Goal: Transaction & Acquisition: Purchase product/service

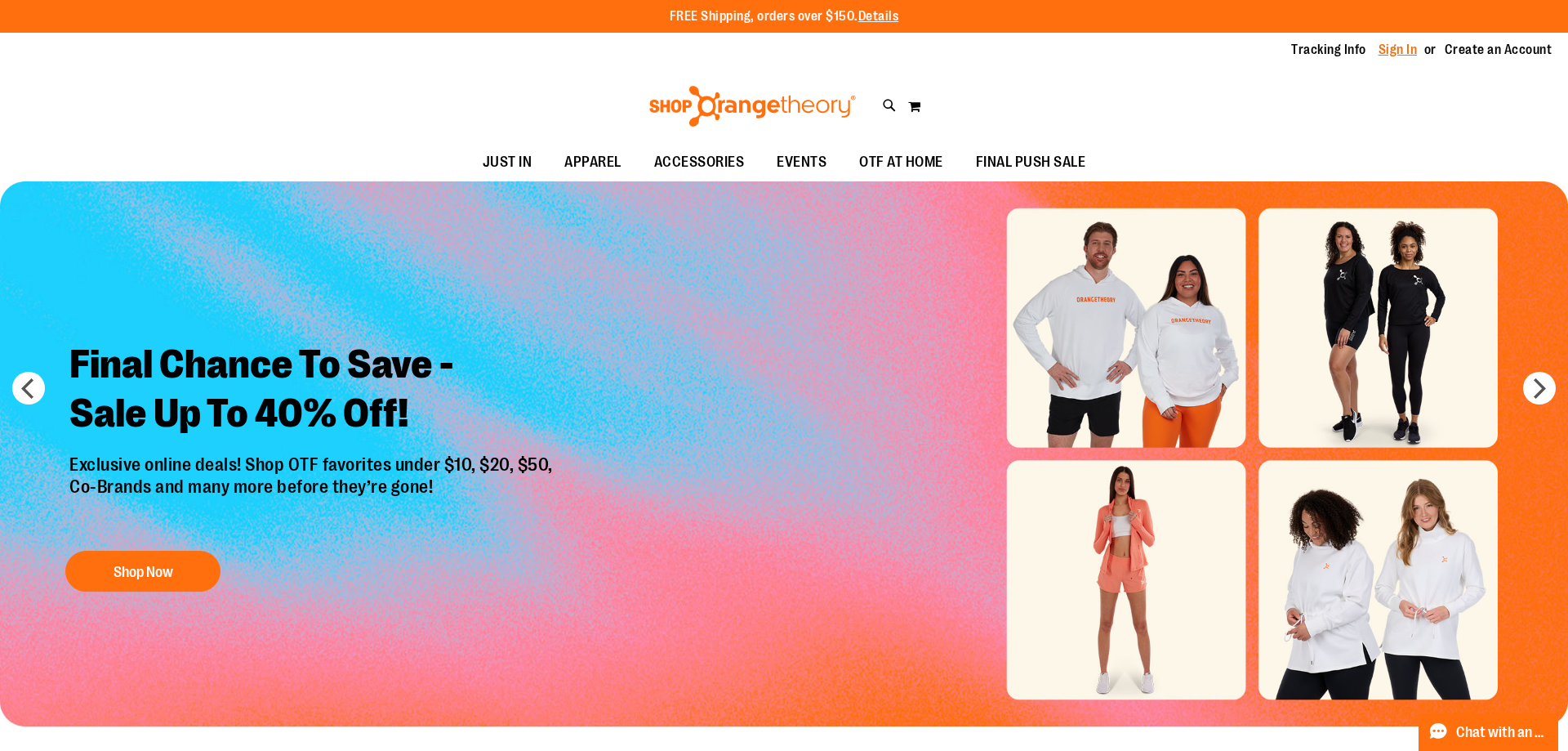
click at [1378, 52] on link "Sign In" at bounding box center [1398, 49] width 39 height 18
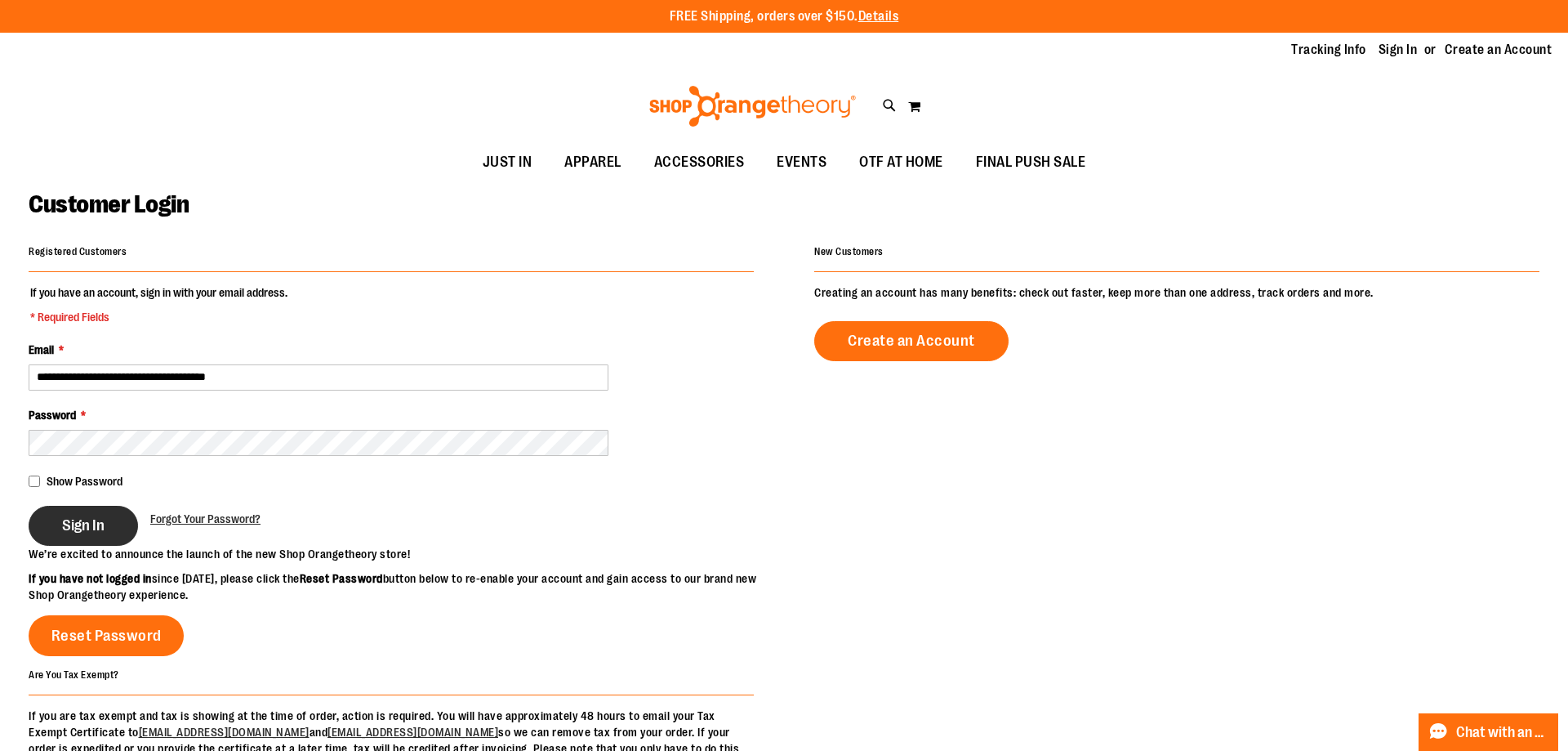
drag, startPoint x: 17, startPoint y: 510, endPoint x: 87, endPoint y: 529, distance: 72.5
click at [18, 509] on main "**********" at bounding box center [784, 522] width 1568 height 682
click at [94, 531] on button "Sign In" at bounding box center [83, 525] width 109 height 40
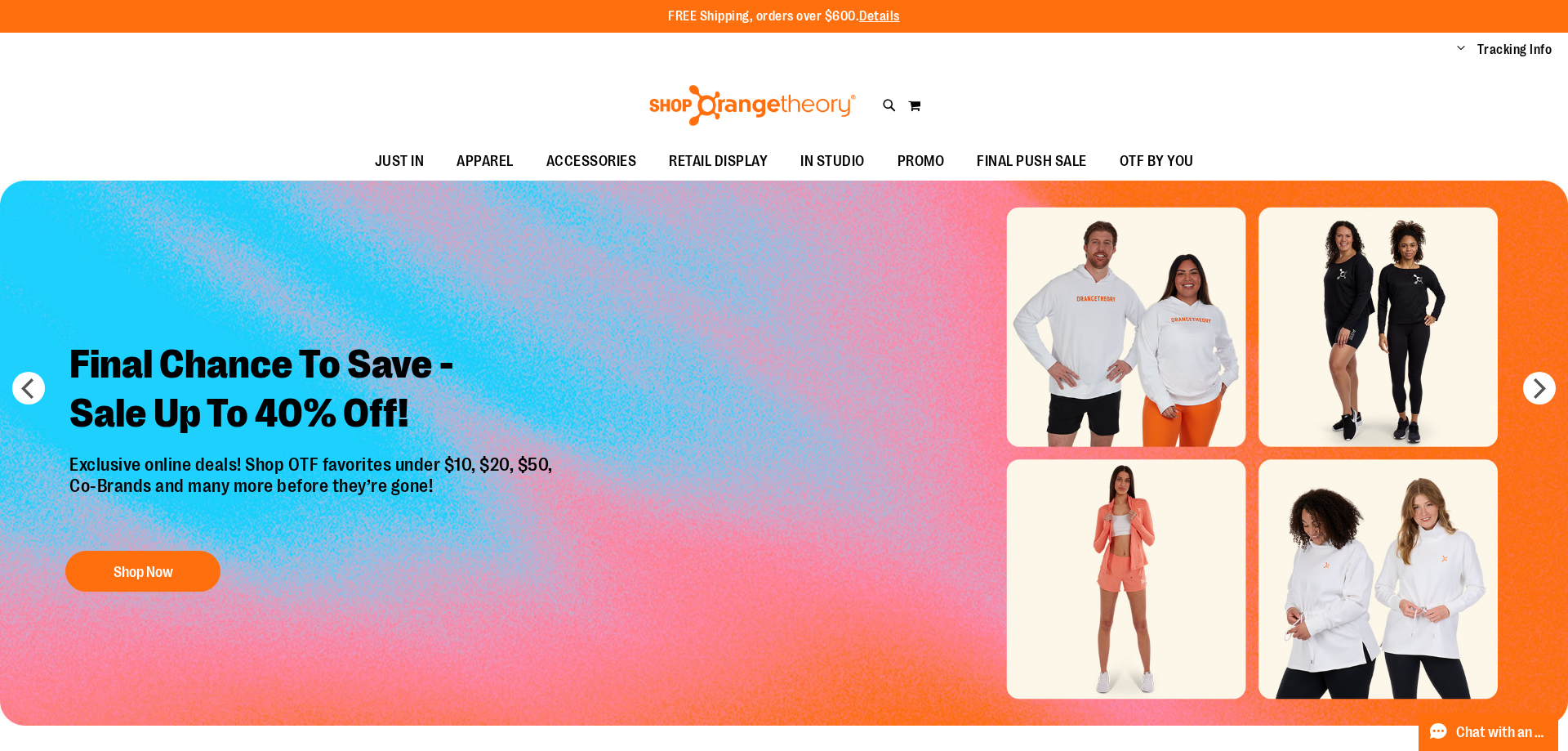
click at [921, 159] on span "PROMO" at bounding box center [921, 161] width 47 height 36
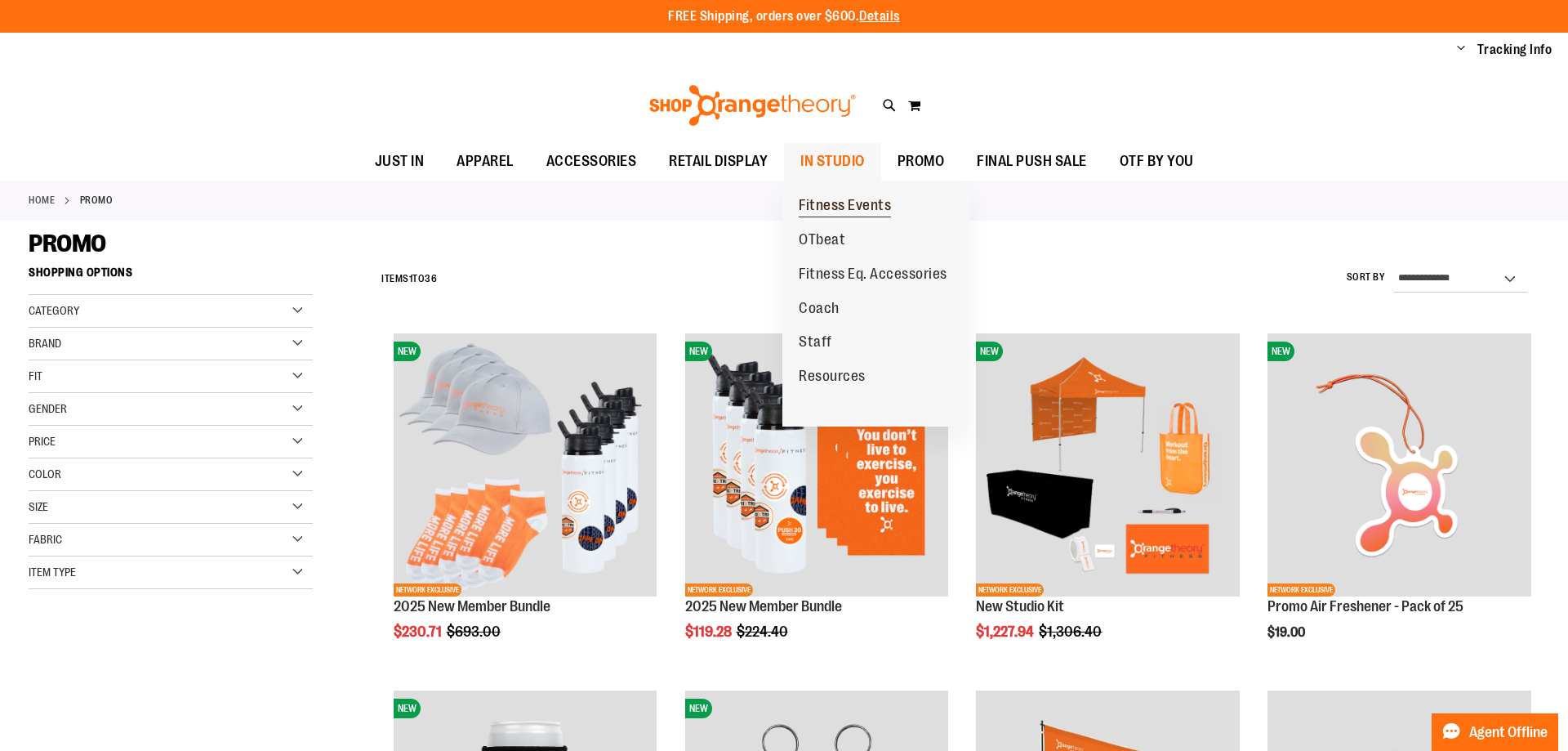
drag, startPoint x: 857, startPoint y: 160, endPoint x: 856, endPoint y: 223, distance: 63.0
click at [856, 180] on li "IN STUDIO IN STUDIO Fitness Events OTbeat Fitness Eq. Accessories Coach Staff R…" at bounding box center [832, 162] width 97 height 37
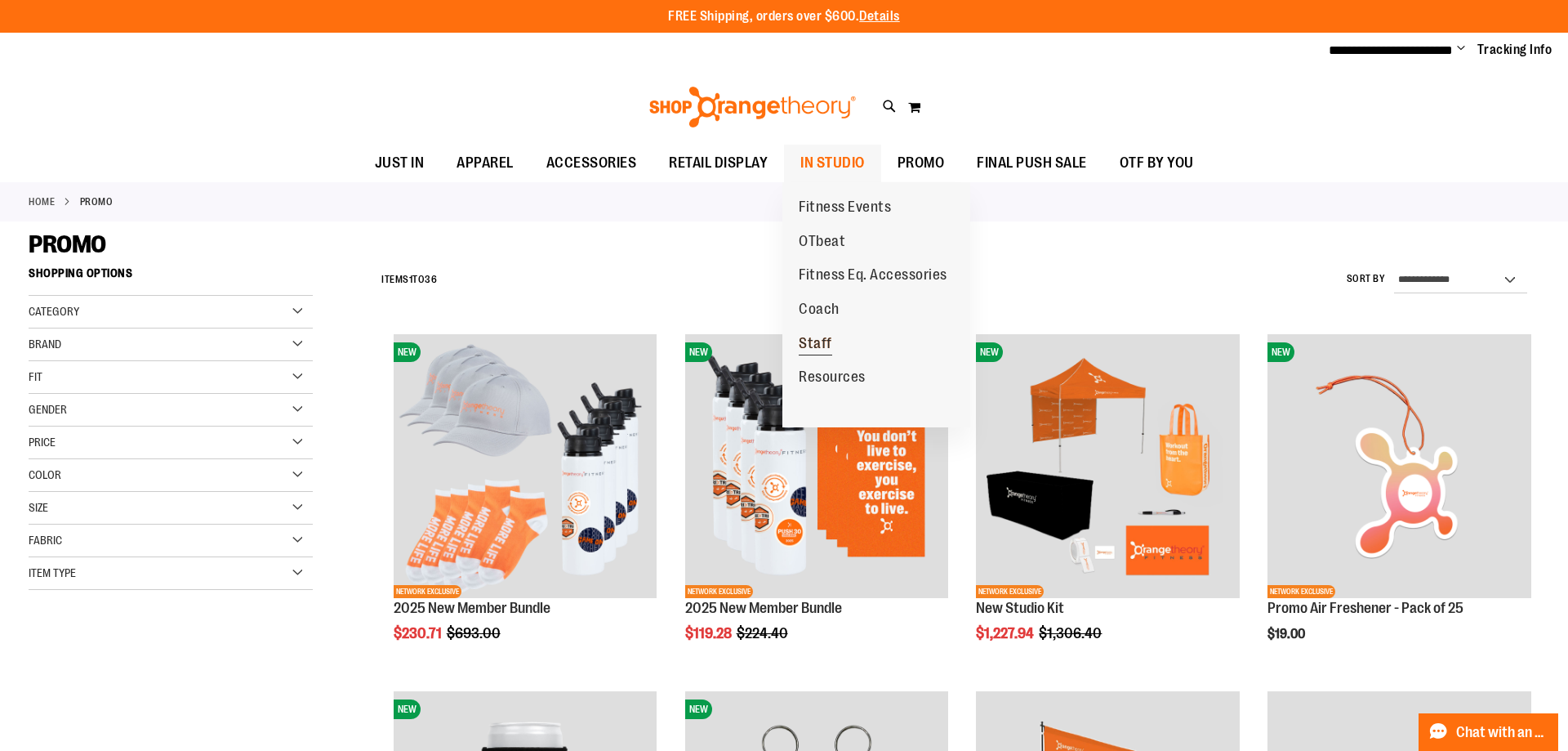
click at [818, 350] on span "Staff" at bounding box center [816, 345] width 34 height 20
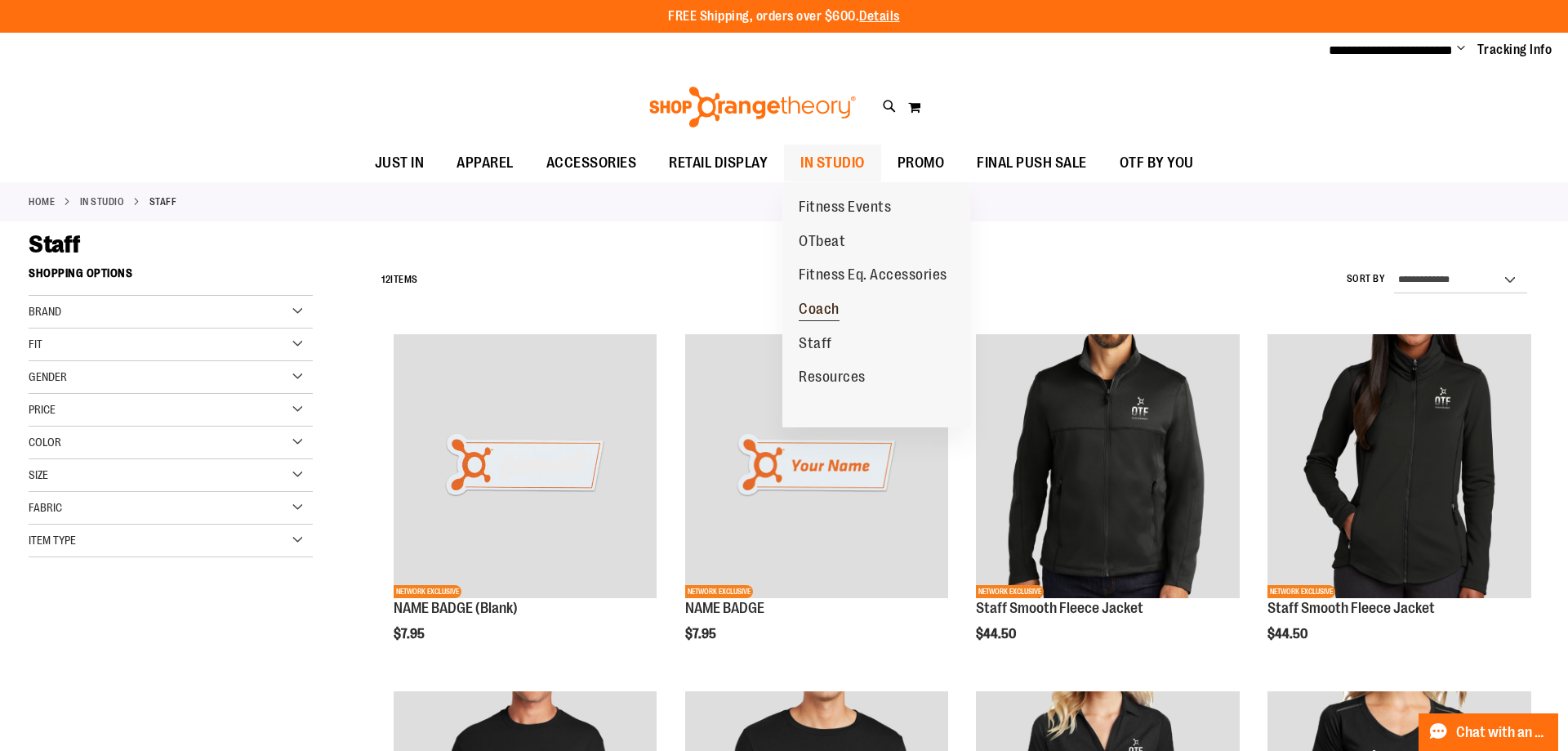
click at [821, 297] on link "Coach" at bounding box center [819, 309] width 74 height 35
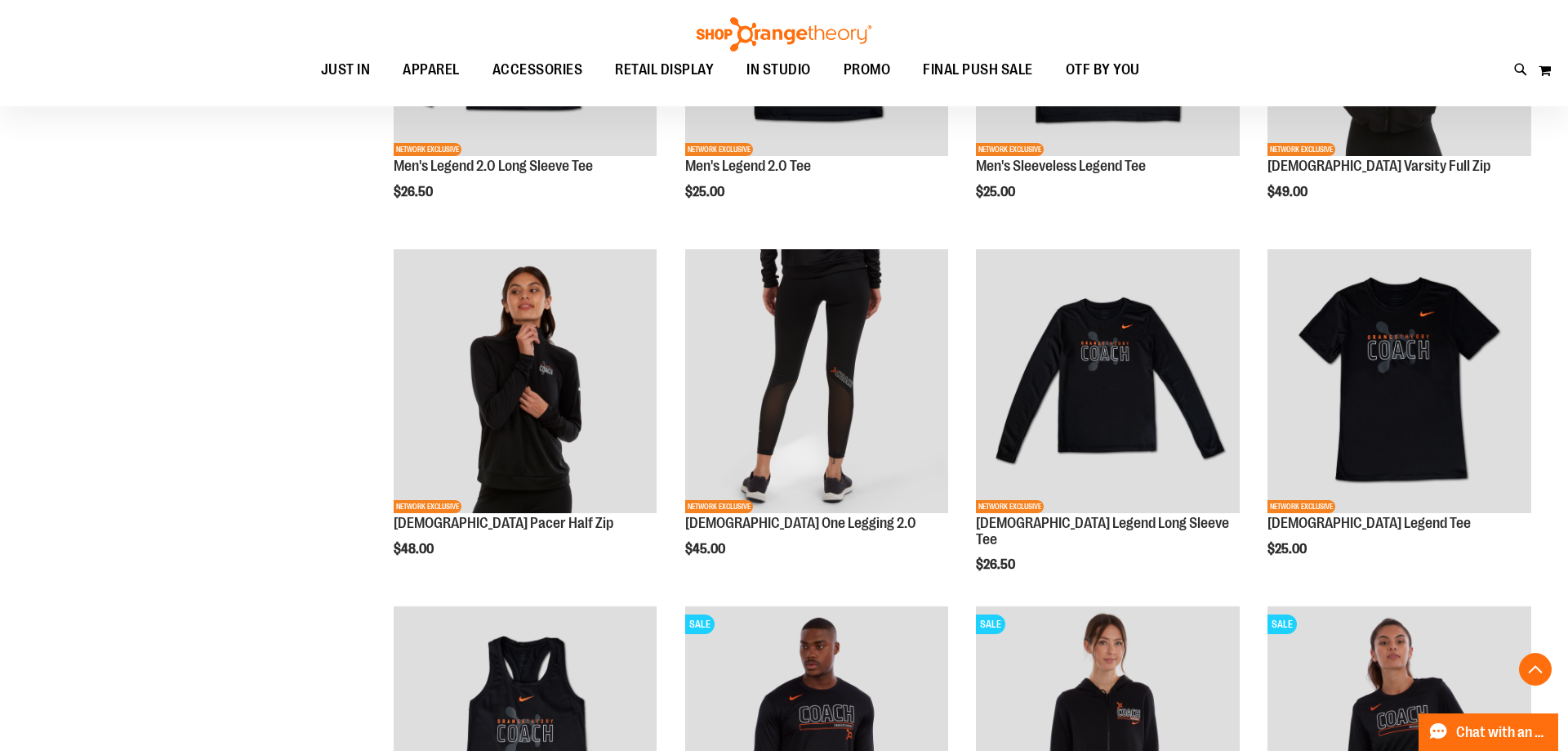
scroll to position [583, 0]
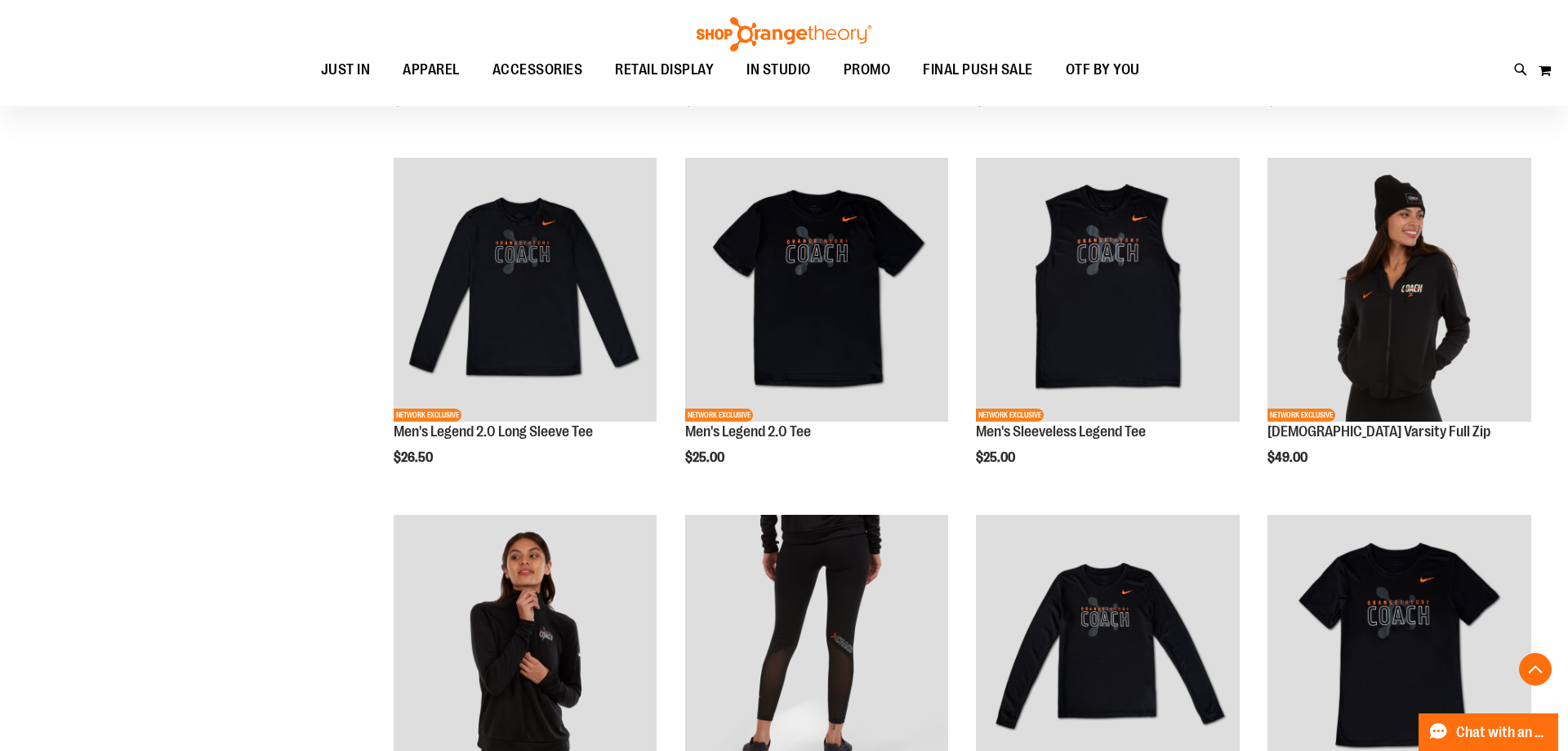
scroll to position [684, 0]
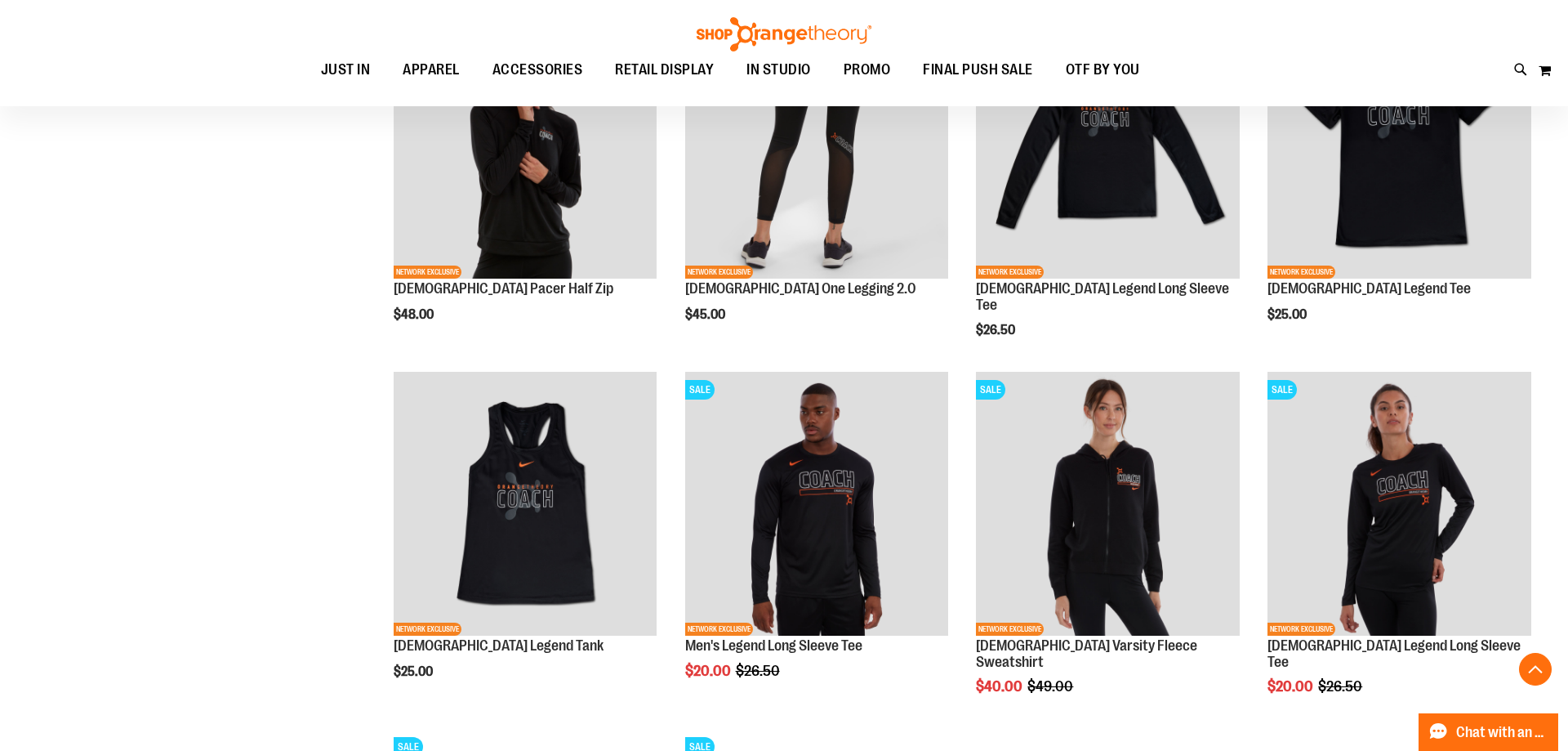
scroll to position [518, 0]
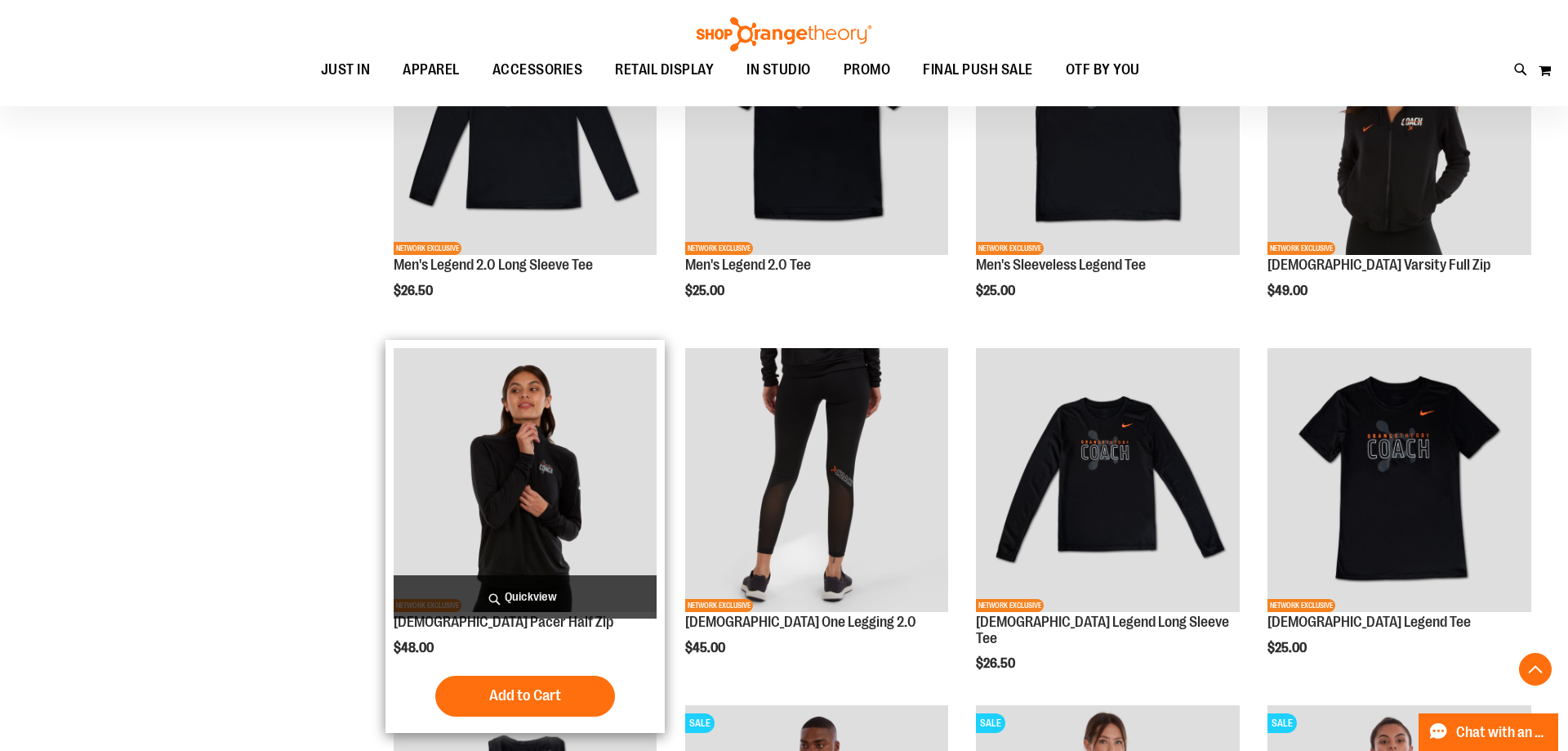
click at [470, 599] on span "Quickview" at bounding box center [526, 596] width 264 height 43
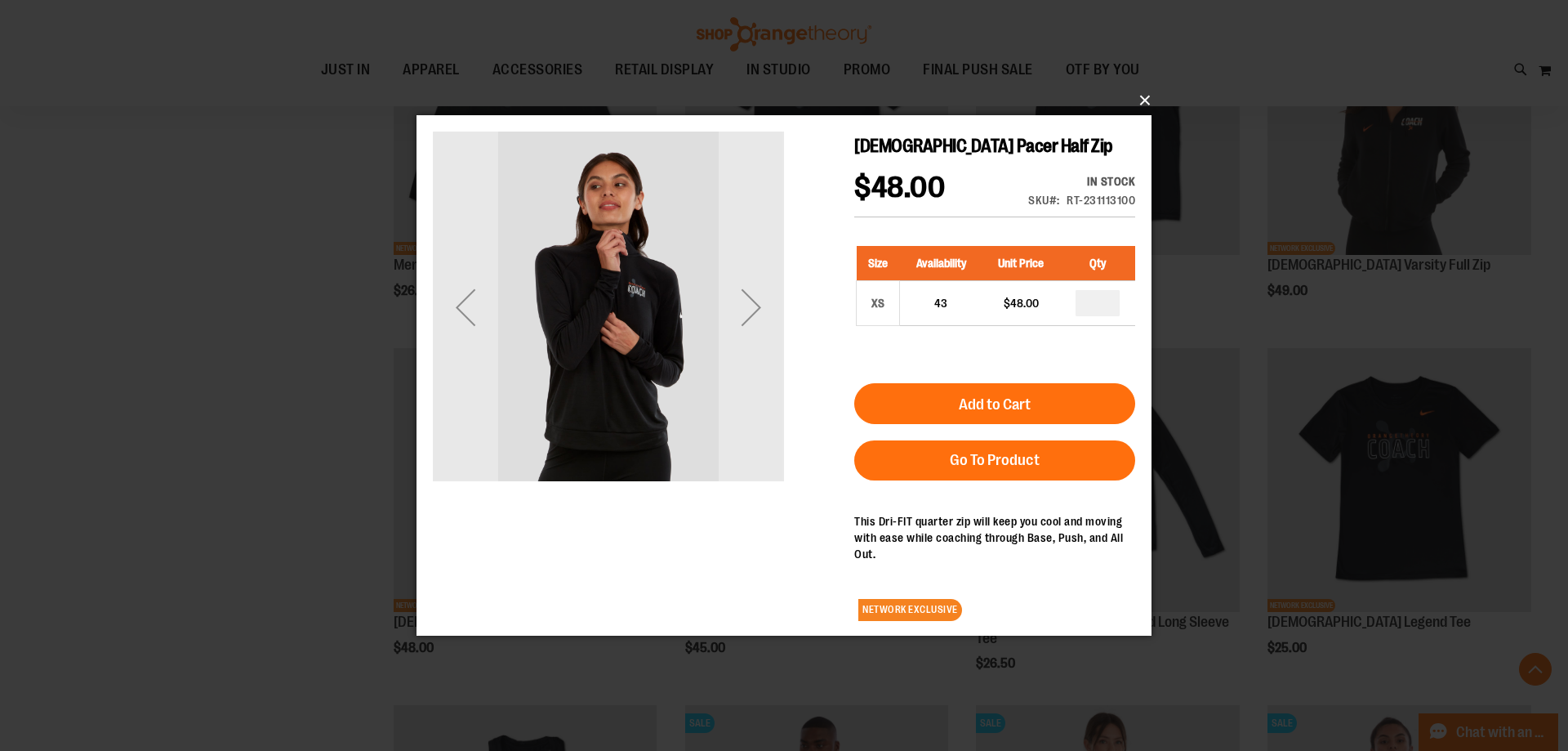
click at [1147, 115] on button "×" at bounding box center [789, 100] width 735 height 36
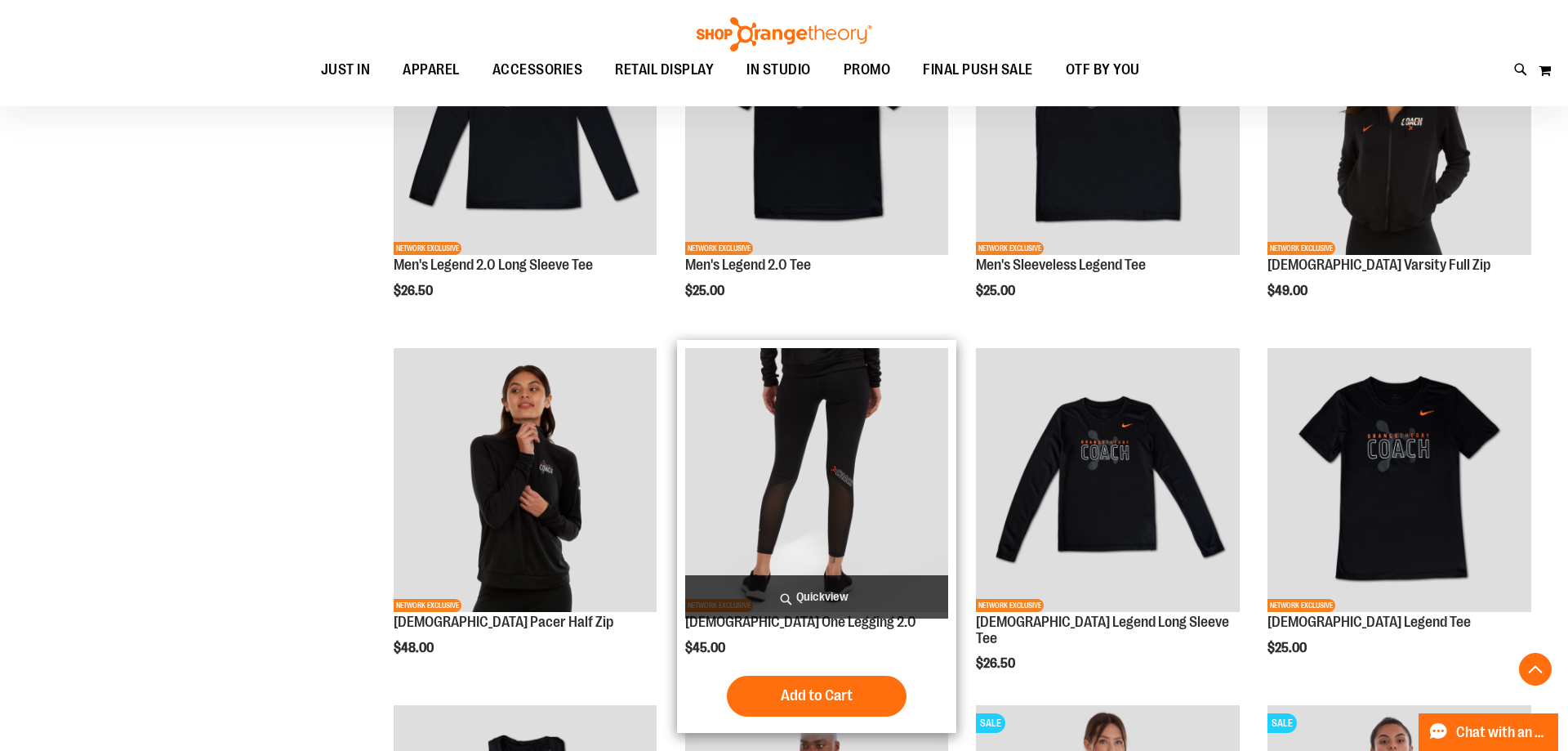
click at [842, 612] on span "Quickview" at bounding box center [817, 596] width 264 height 43
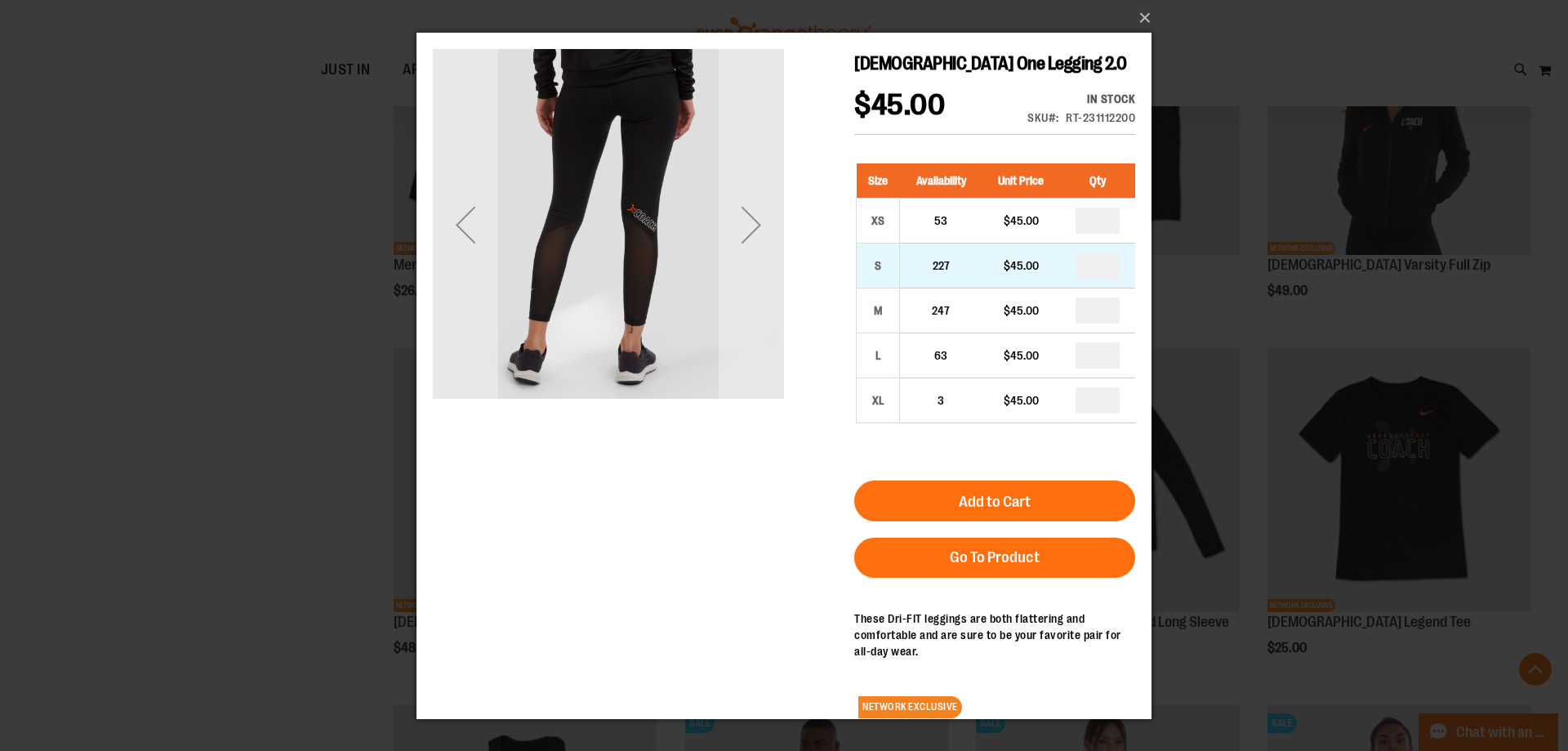
click at [1096, 250] on td "*" at bounding box center [1097, 265] width 75 height 45
click at [1100, 273] on td "*" at bounding box center [1097, 265] width 75 height 45
drag, startPoint x: 1101, startPoint y: 266, endPoint x: 995, endPoint y: 276, distance: 106.5
click at [1076, 276] on input "number" at bounding box center [1098, 265] width 44 height 26
type input "*"
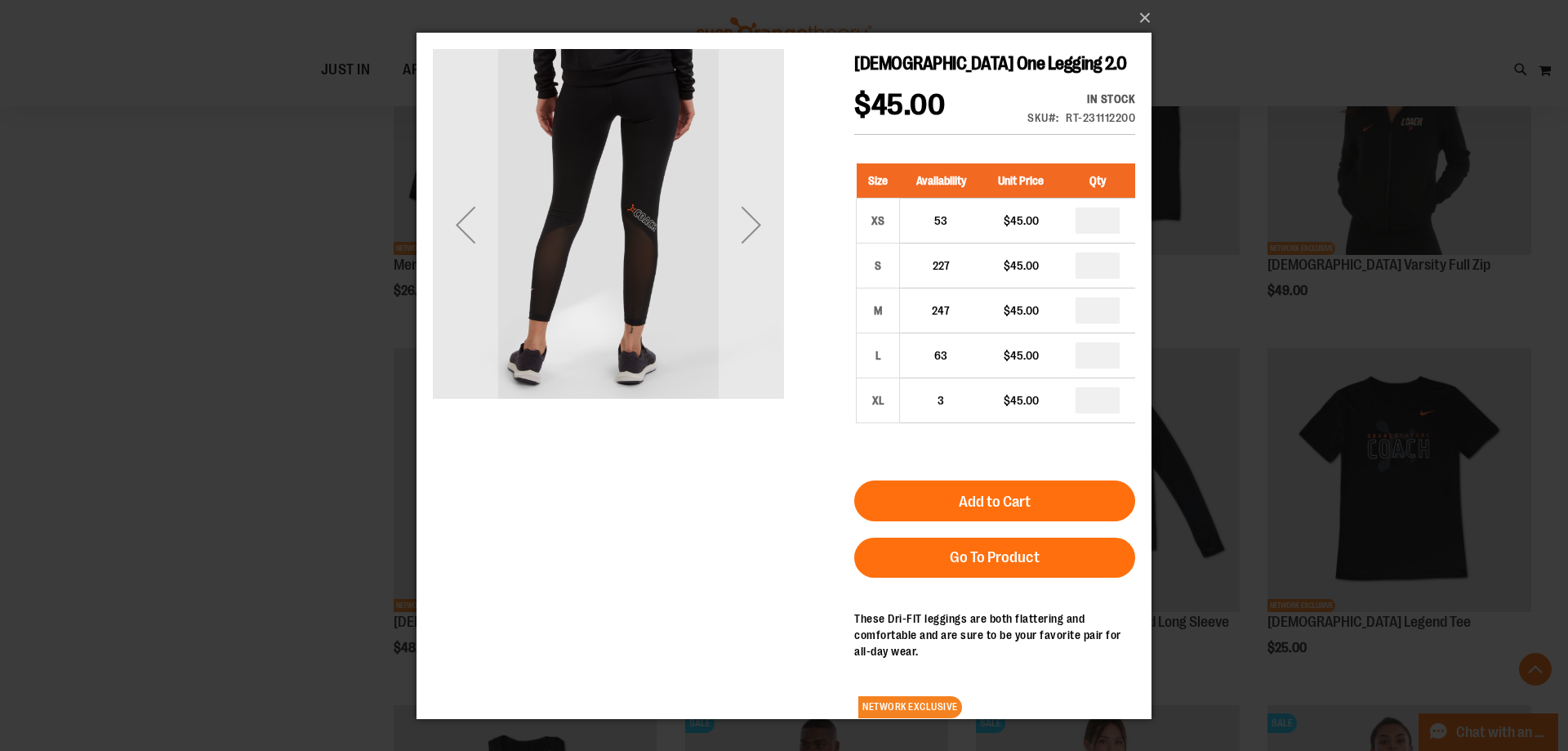
click at [760, 489] on div "Ladies One Legging 2.0 $45.00 In stock Only %1 left SKU RT-231112200 Size Avail…" at bounding box center [784, 389] width 703 height 682
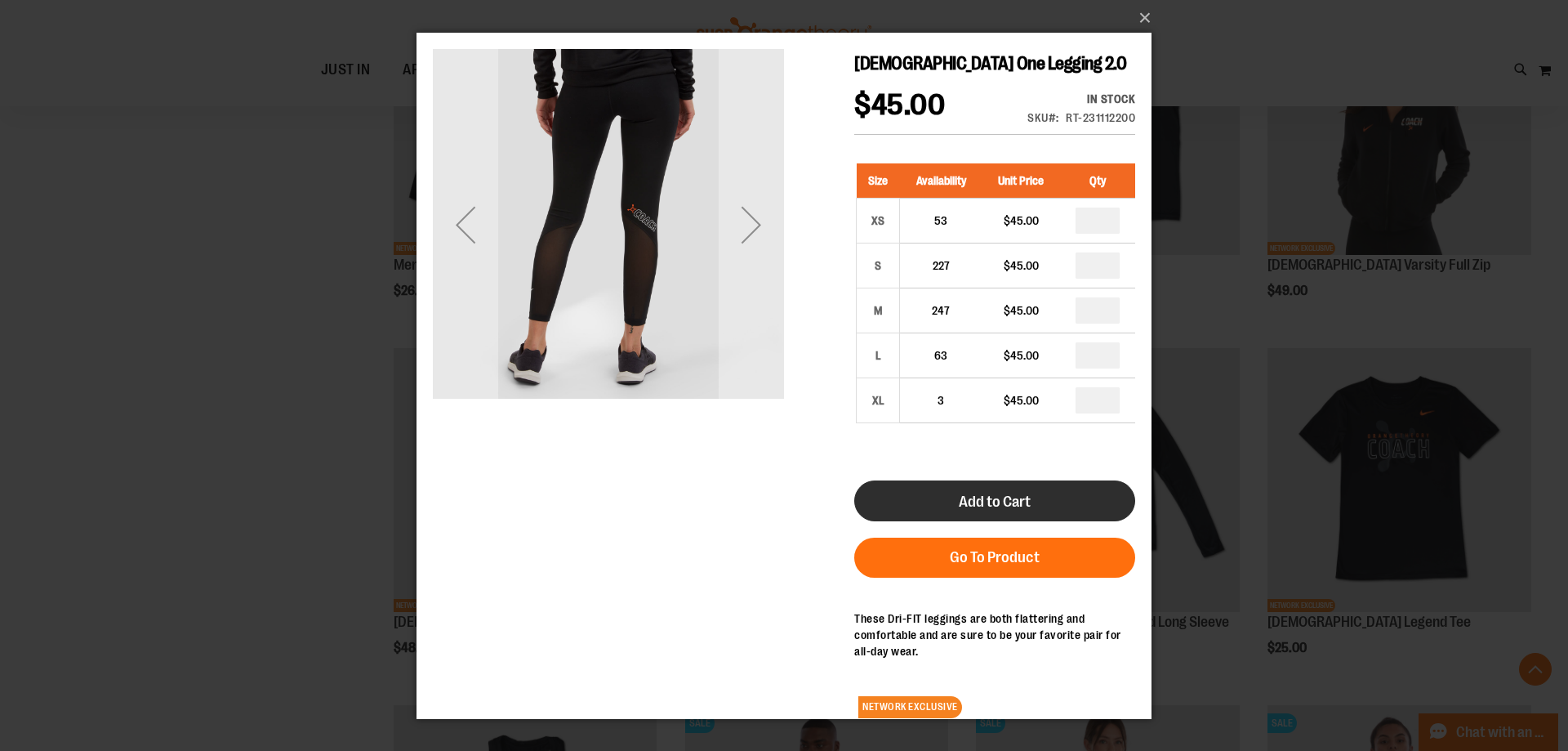
click at [910, 494] on button "Add to Cart" at bounding box center [995, 500] width 281 height 41
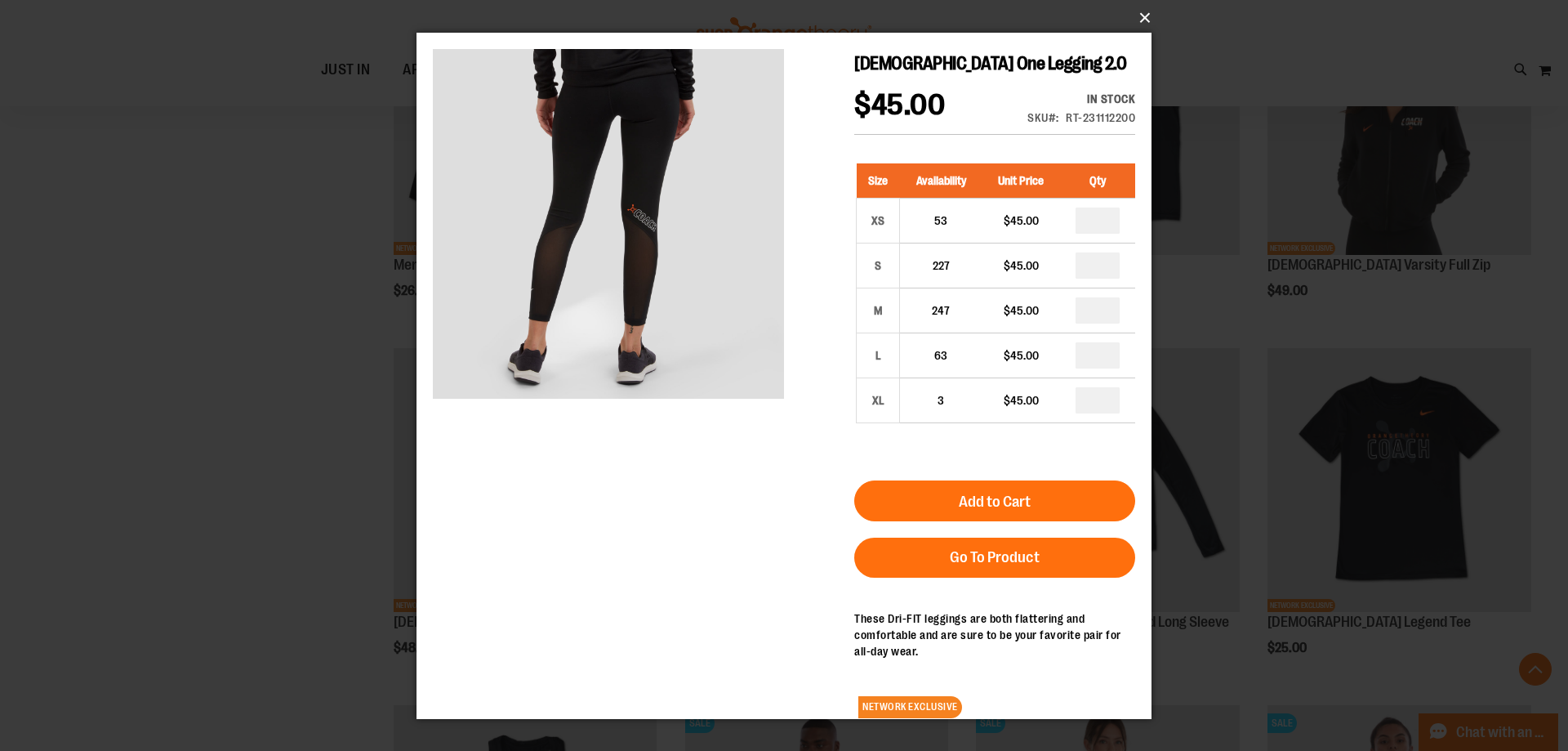
click at [1146, 12] on button "×" at bounding box center [789, 18] width 735 height 36
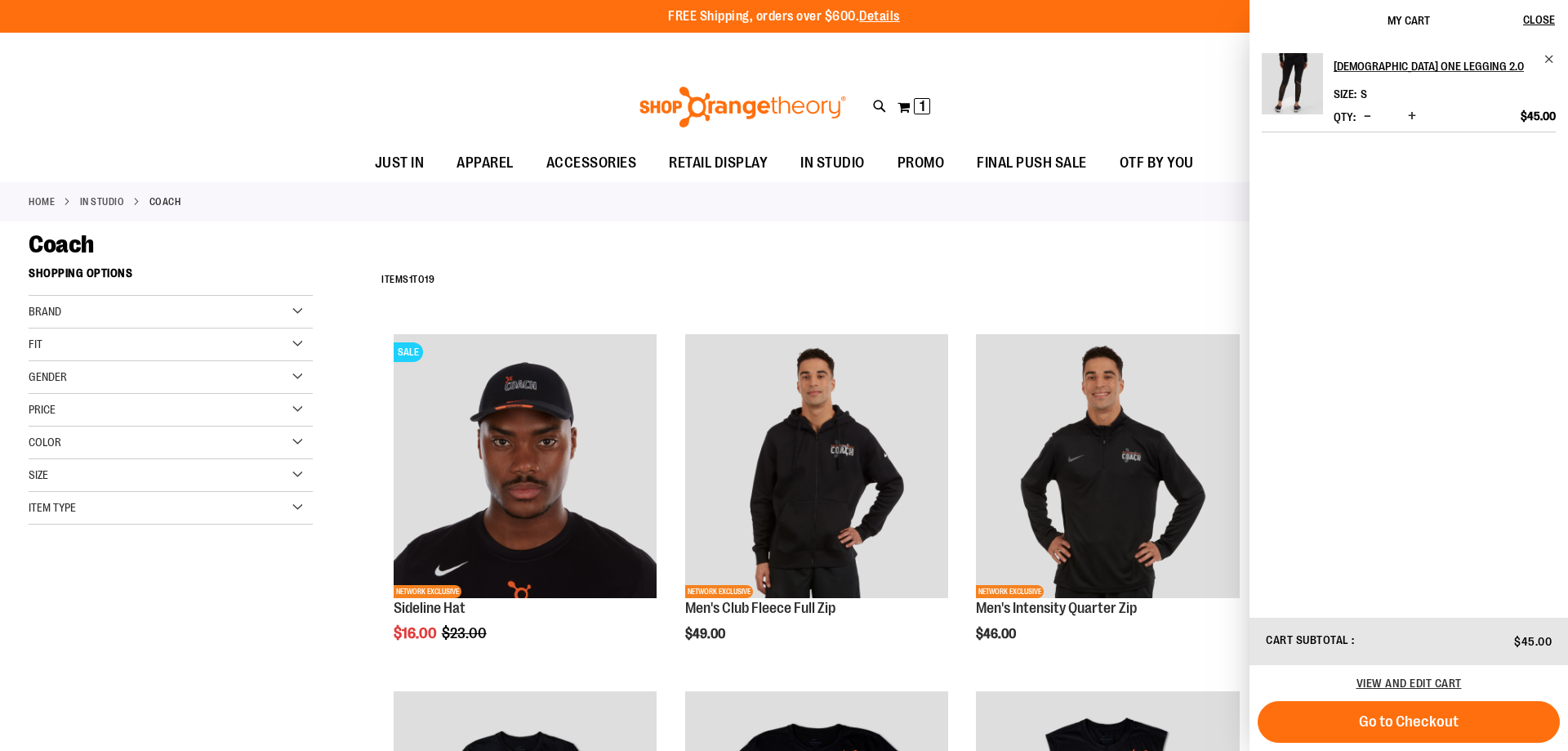
click at [700, 265] on div "**********" at bounding box center [957, 280] width 1167 height 42
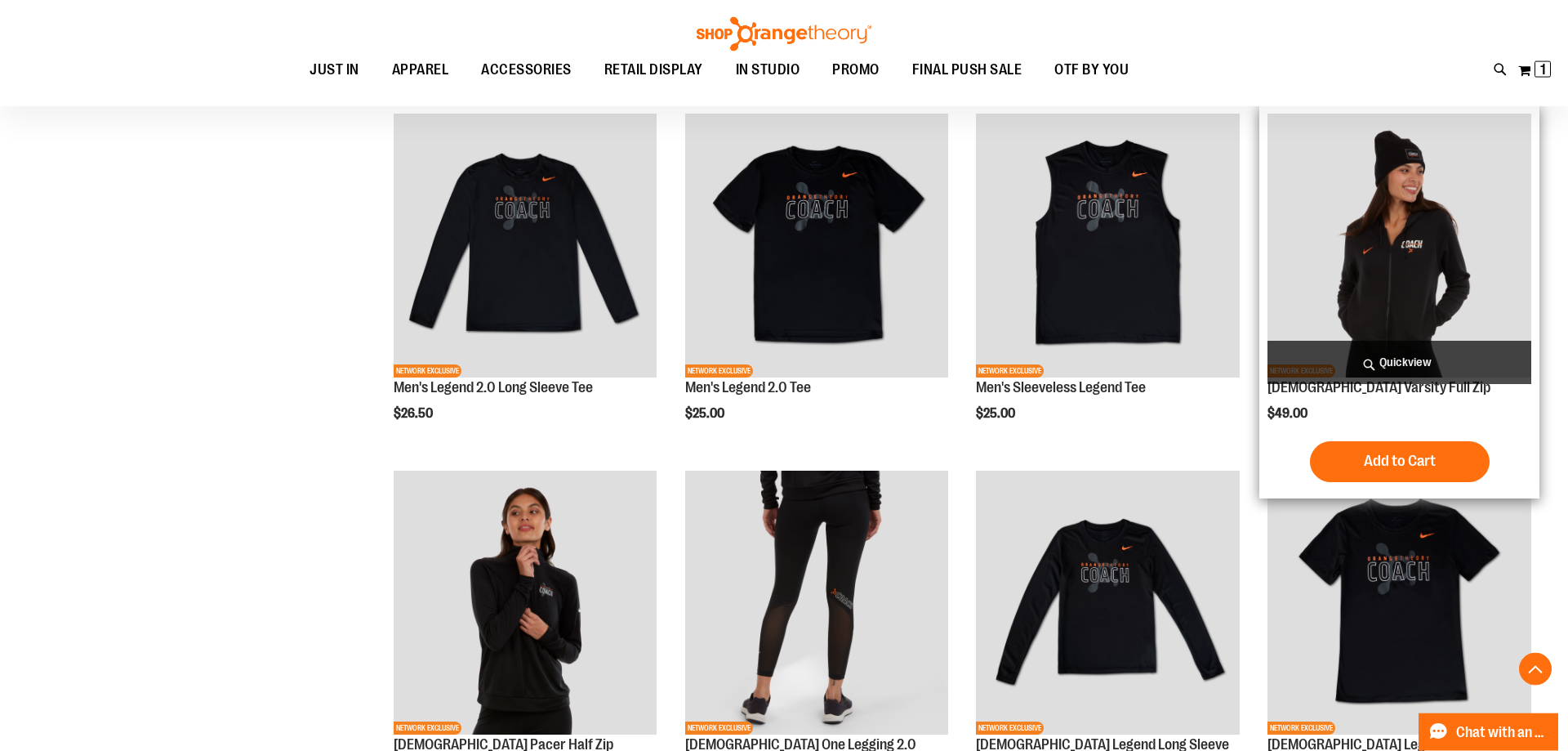
scroll to position [449, 0]
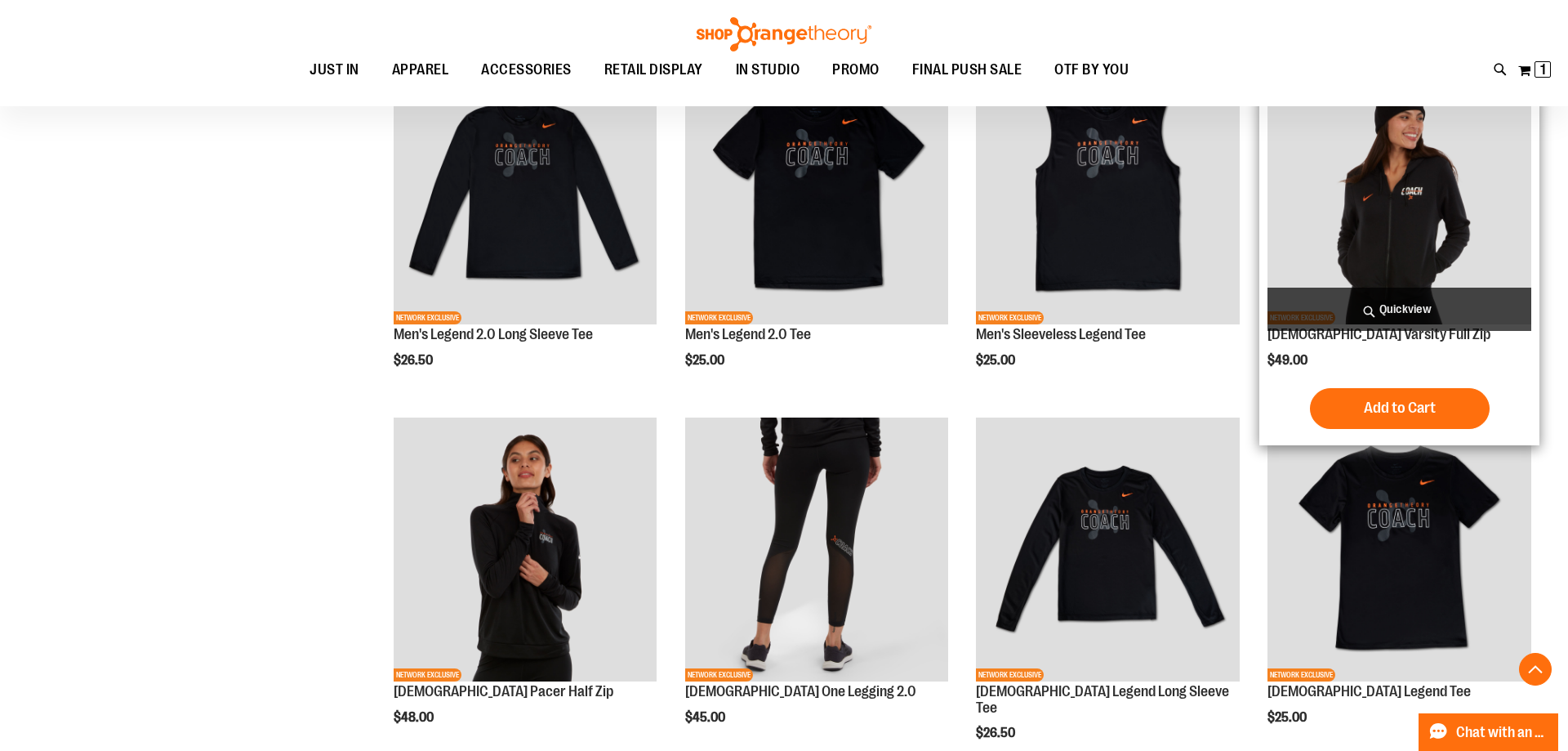
click at [1427, 317] on span "Quickview" at bounding box center [1400, 309] width 264 height 43
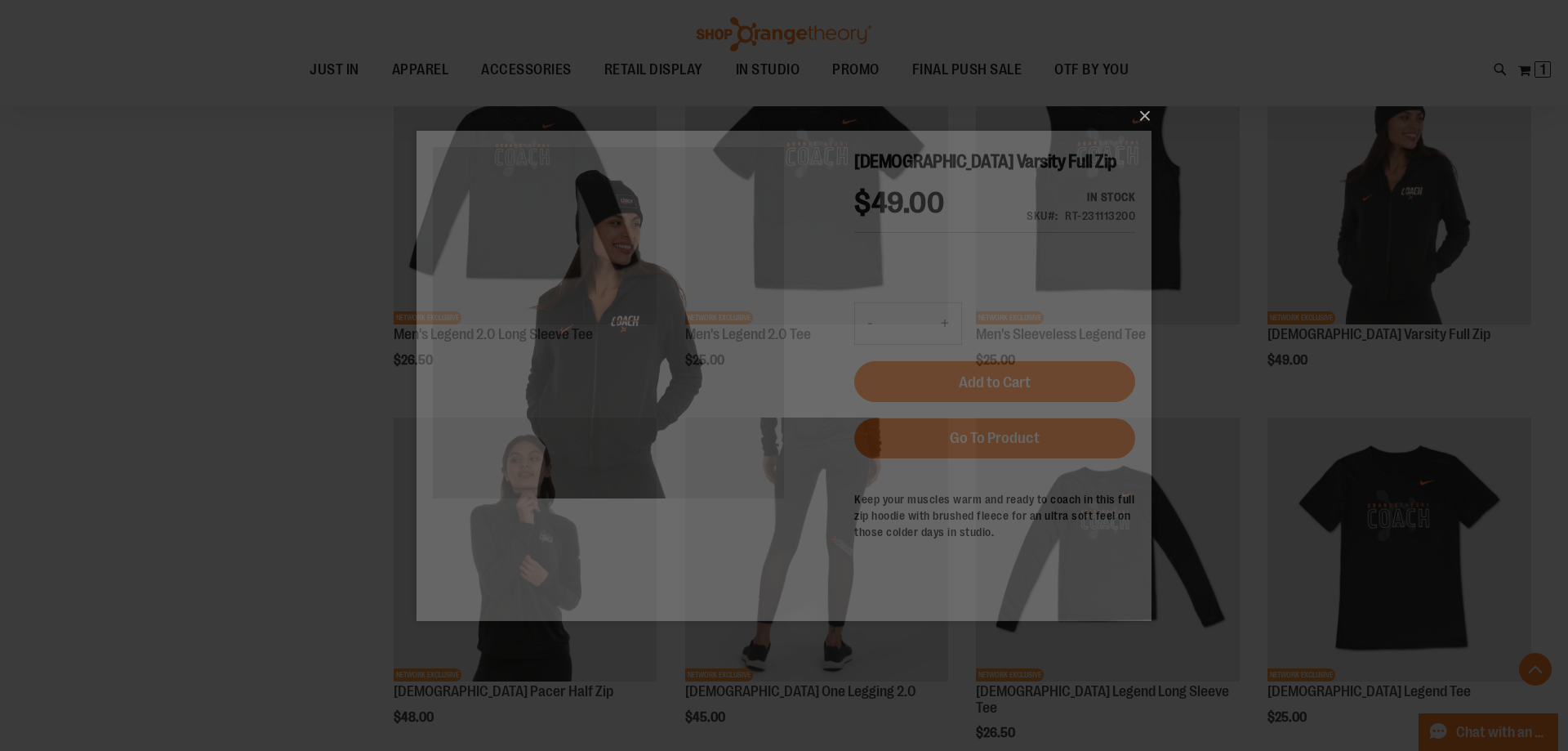
scroll to position [0, 0]
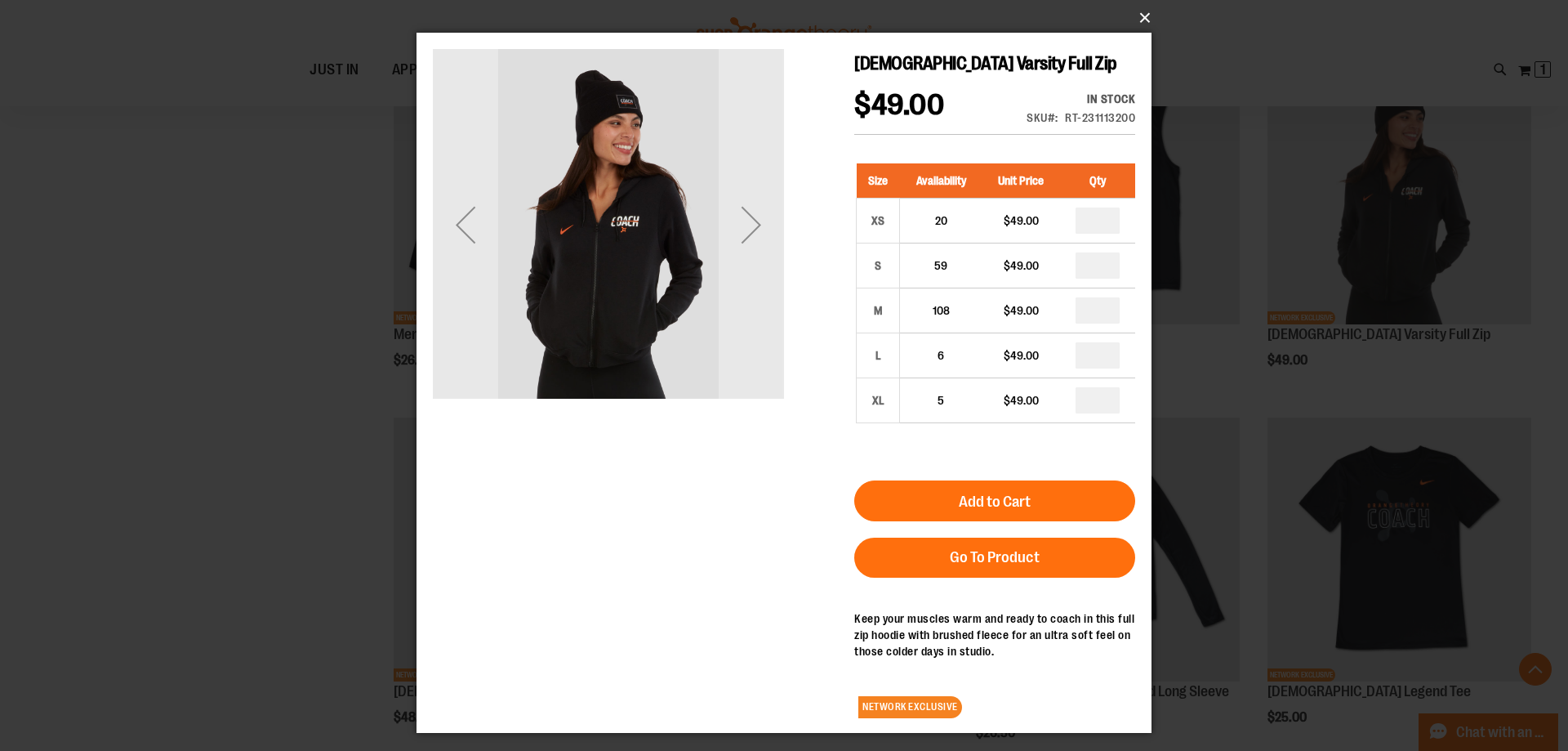
click at [1146, 5] on button "×" at bounding box center [789, 18] width 735 height 36
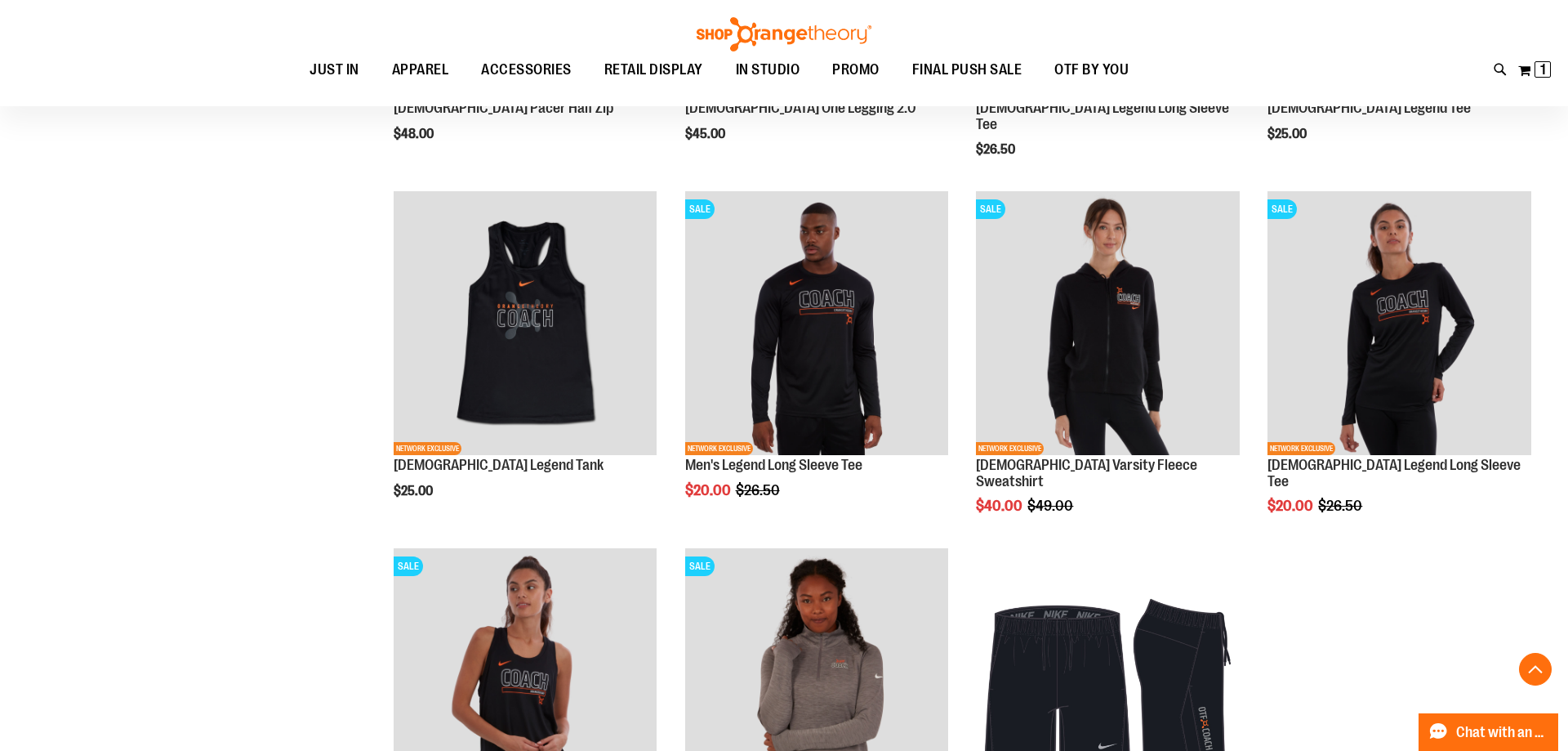
scroll to position [1198, 0]
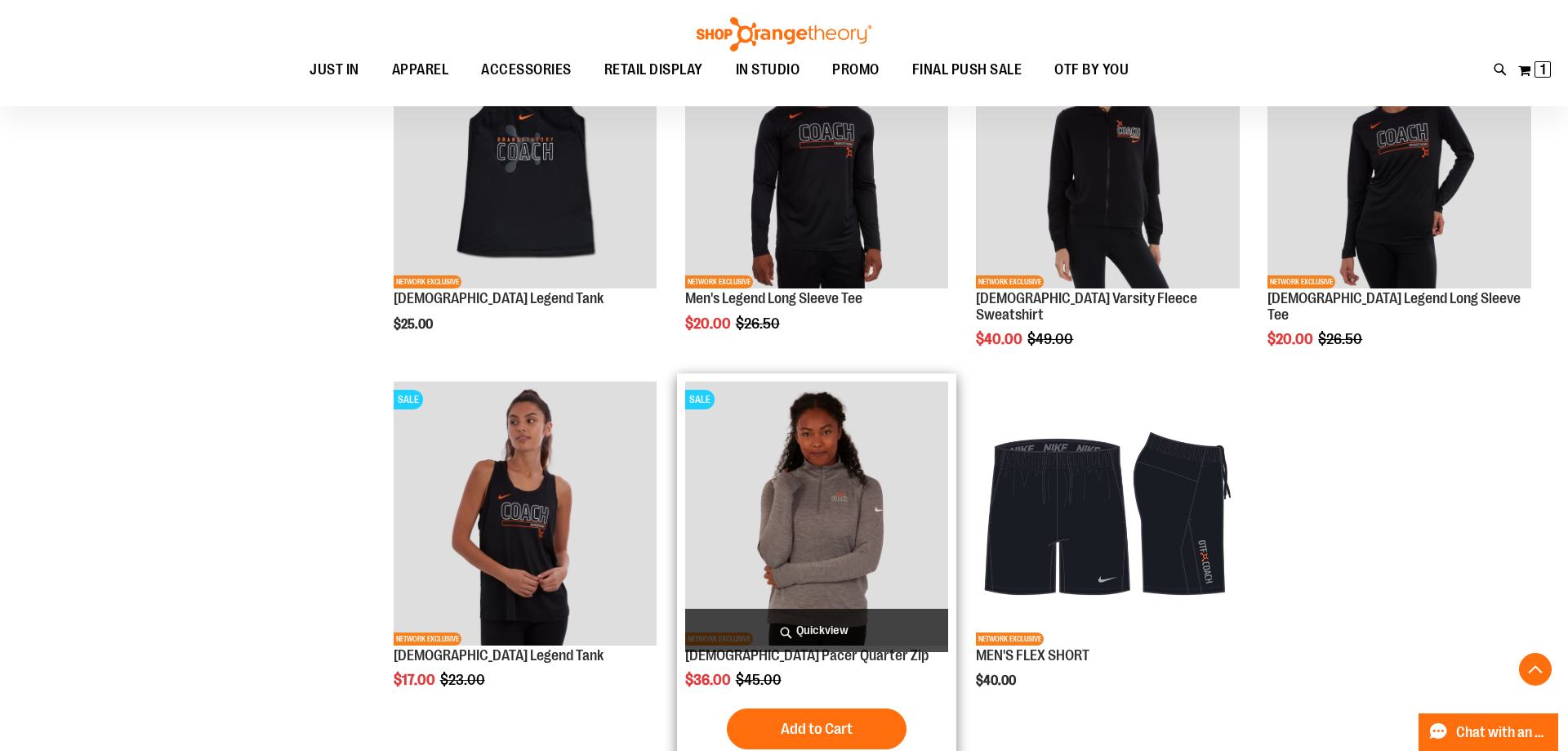
click at [779, 630] on span "Quickview" at bounding box center [817, 630] width 264 height 43
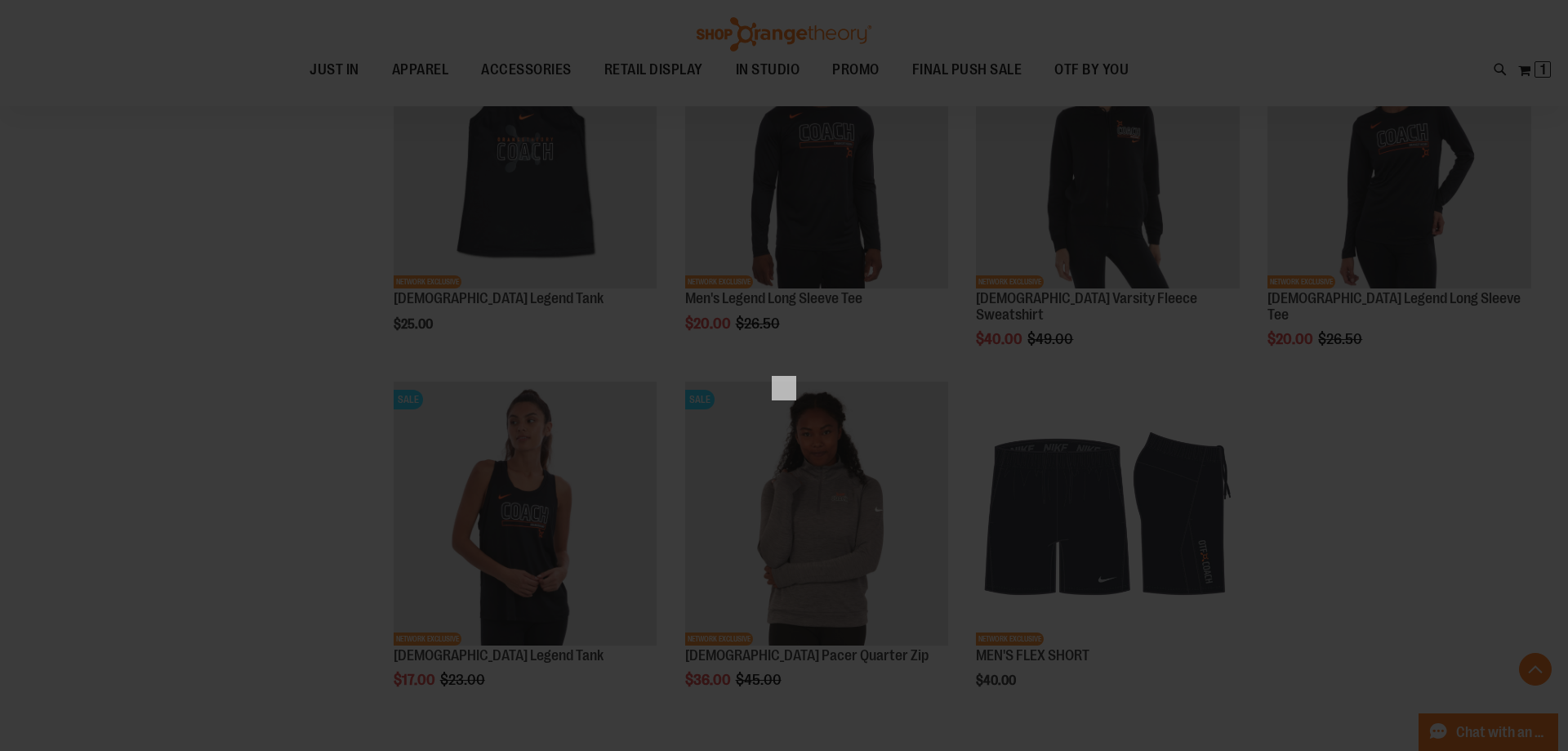
scroll to position [0, 0]
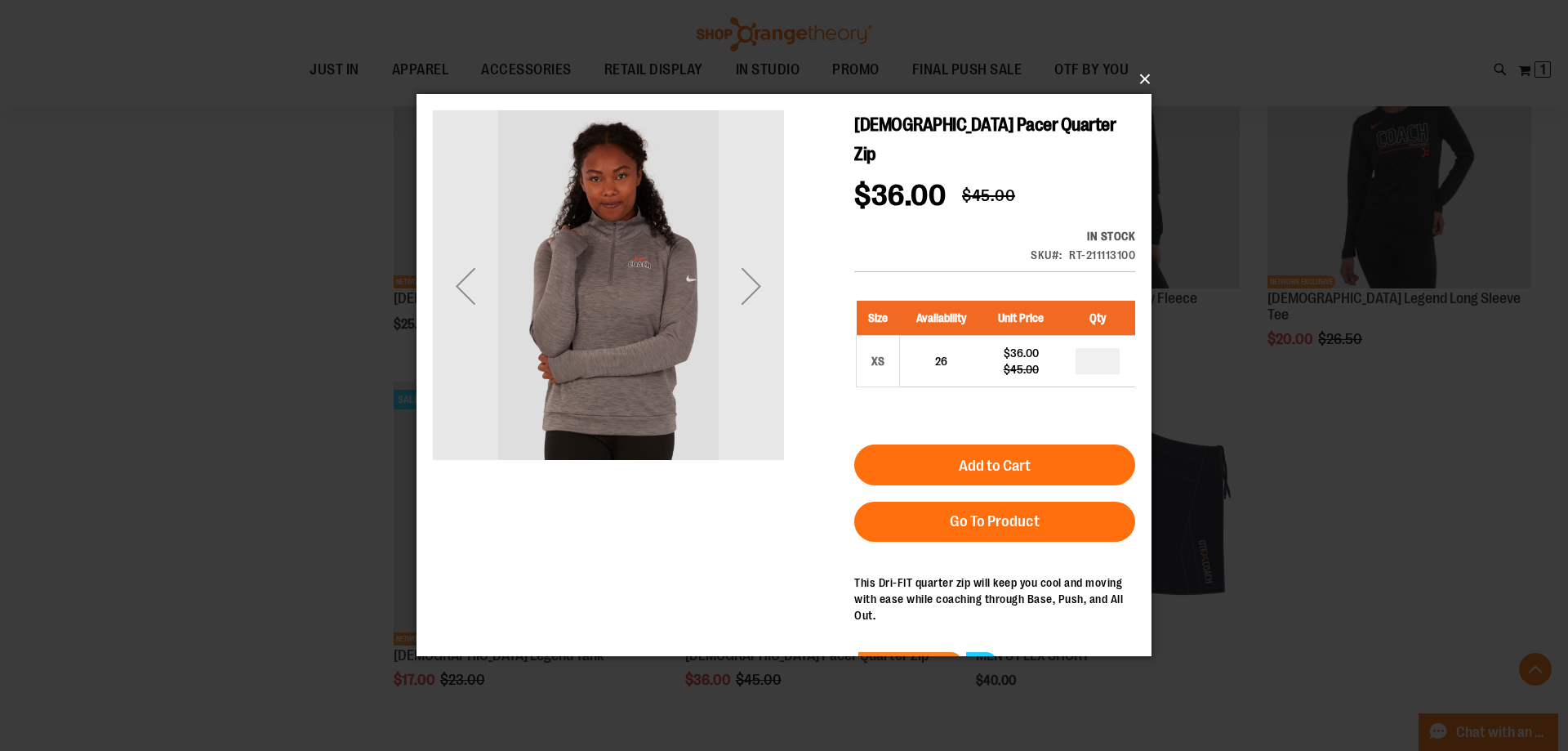
click at [1145, 79] on button "×" at bounding box center [789, 79] width 735 height 36
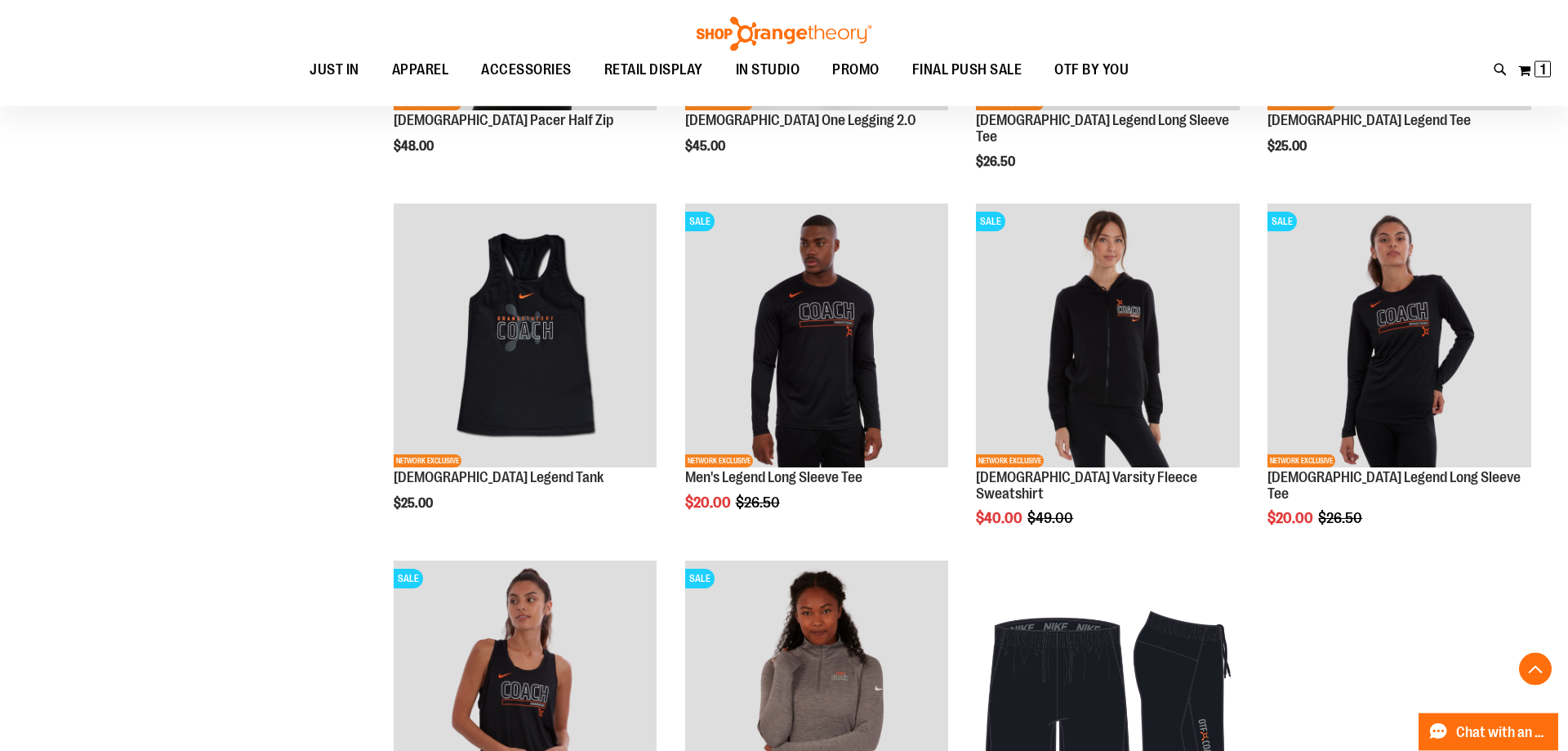
scroll to position [948, 0]
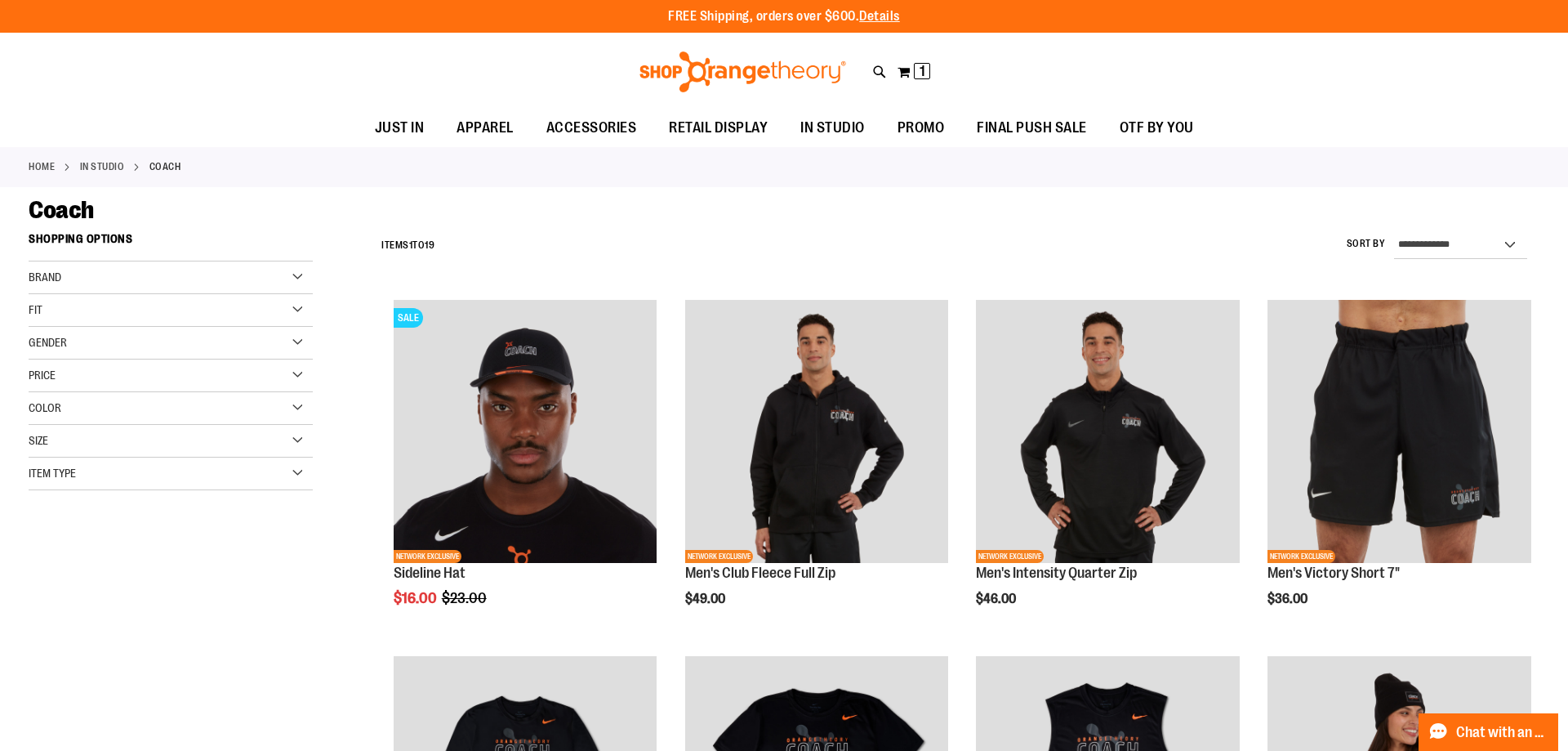
scroll to position [38, 0]
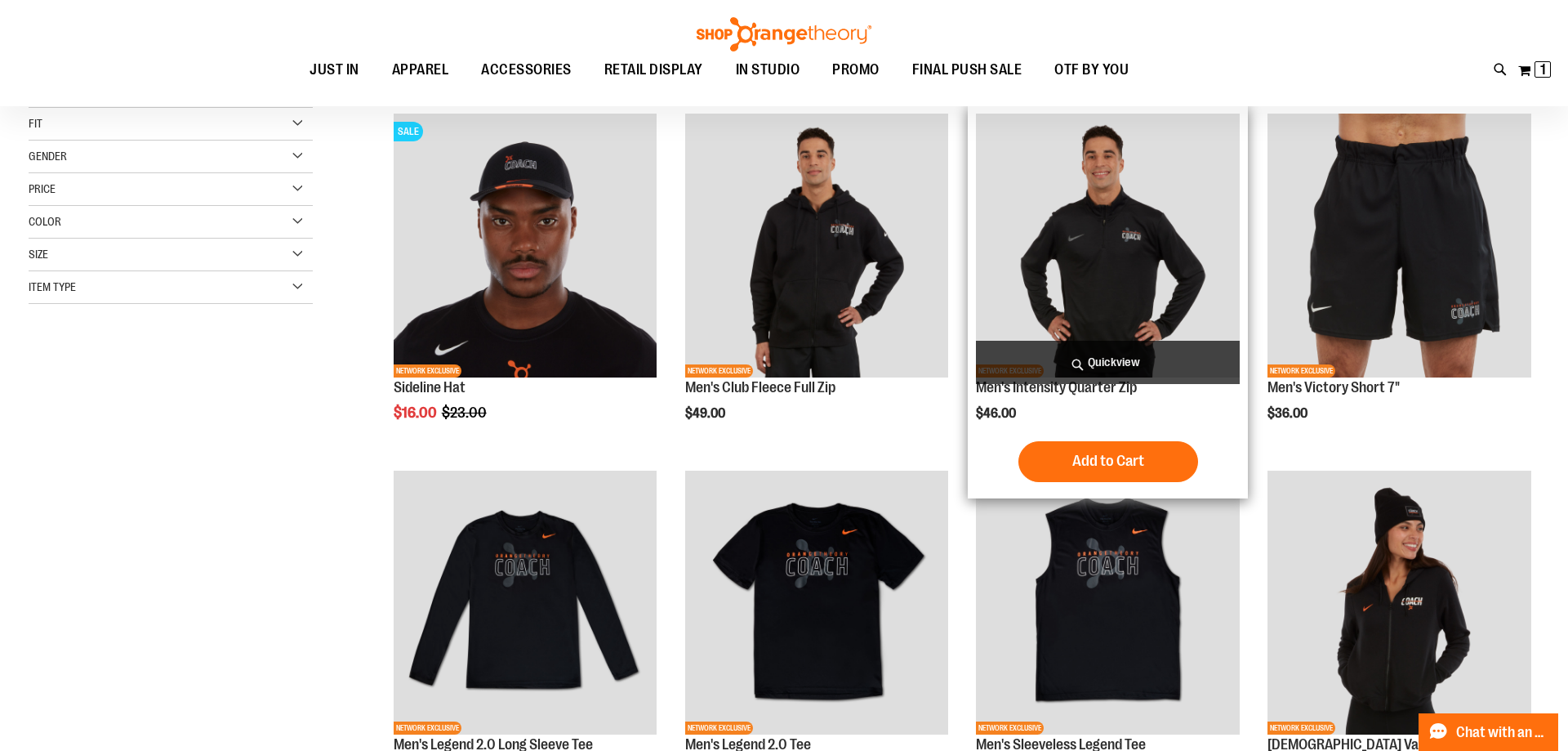
click at [1124, 360] on span "Quickview" at bounding box center [1108, 362] width 264 height 43
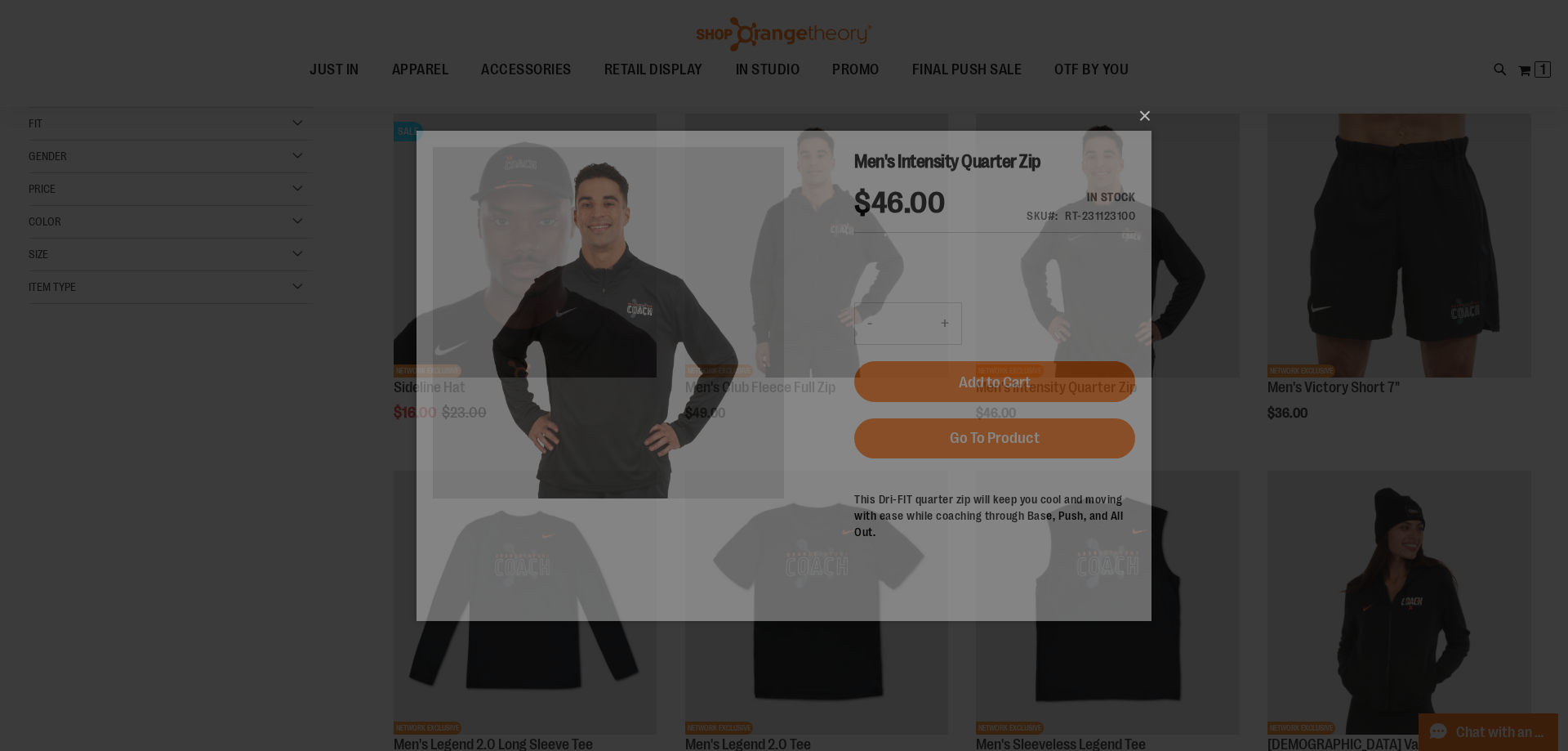
scroll to position [0, 0]
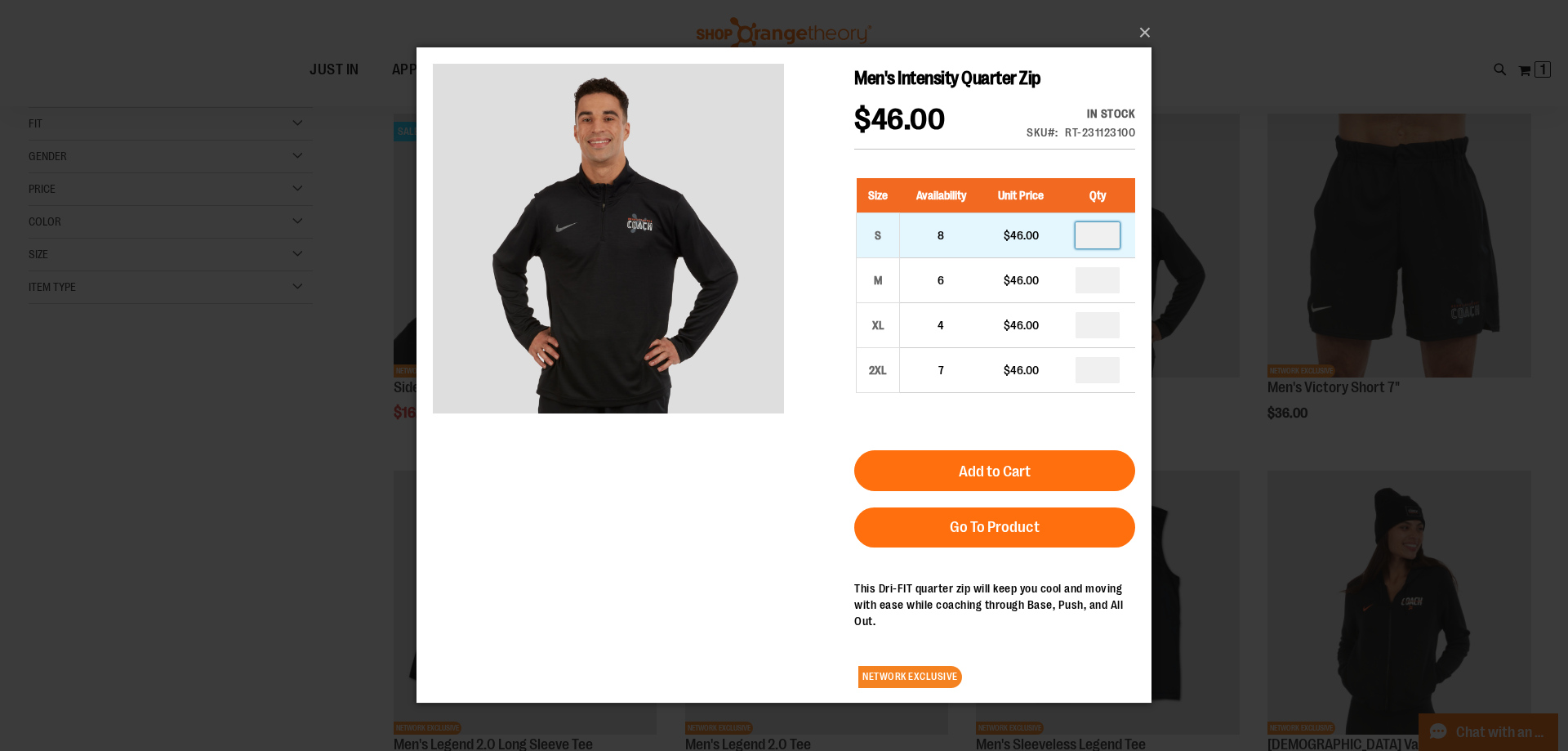
drag, startPoint x: 1114, startPoint y: 240, endPoint x: 1106, endPoint y: 225, distance: 17.0
click at [1110, 234] on input "number" at bounding box center [1098, 235] width 44 height 26
type input "*"
click at [696, 590] on div "Men's Intensity Quarter Zip $46.00 In stock Only %1 left SKU RT-231123100 Size …" at bounding box center [784, 382] width 703 height 637
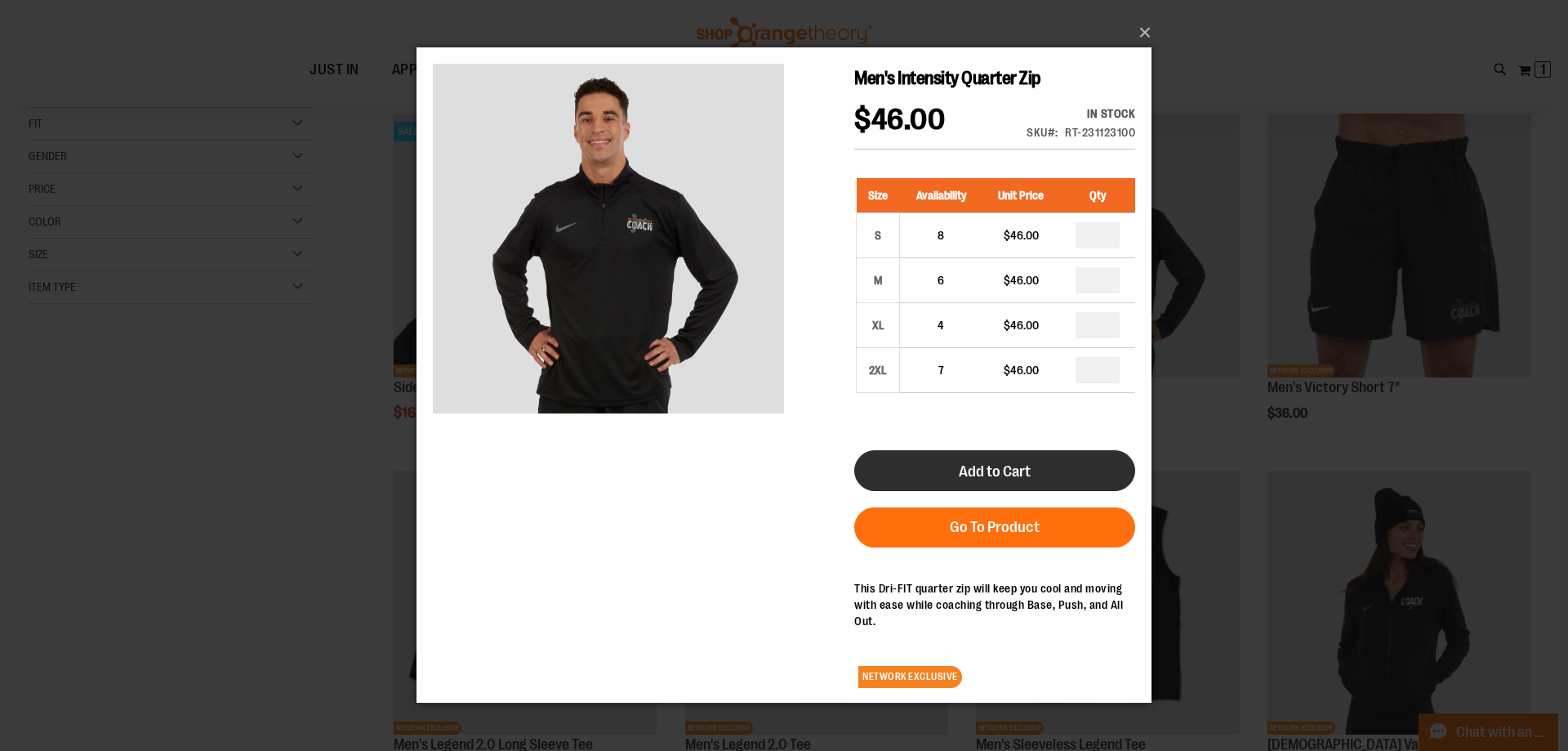
click at [1030, 464] on span "Add to Cart" at bounding box center [995, 471] width 72 height 18
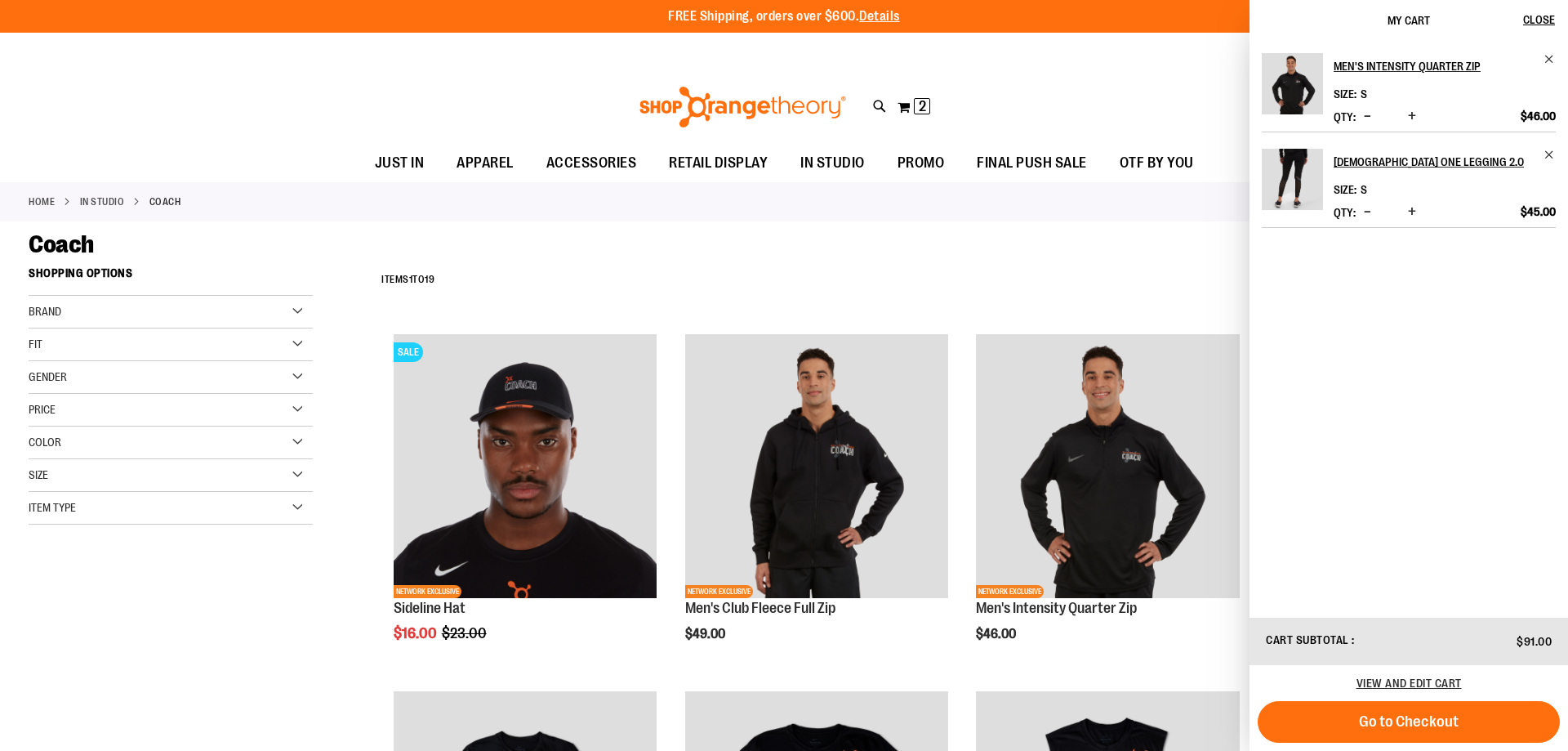
click at [908, 244] on div "Coach" at bounding box center [784, 244] width 1511 height 30
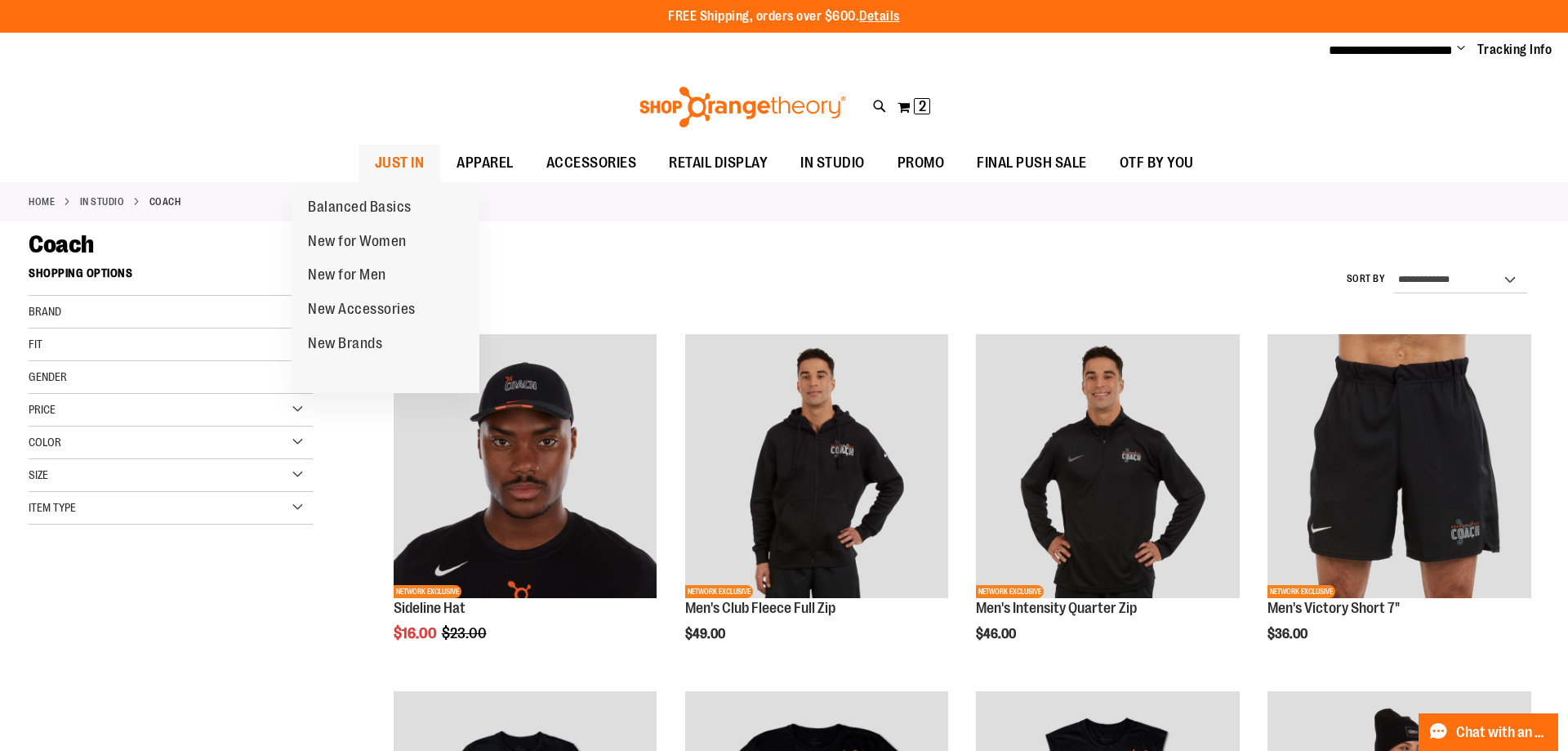
click at [375, 157] on span "JUST IN" at bounding box center [400, 163] width 50 height 36
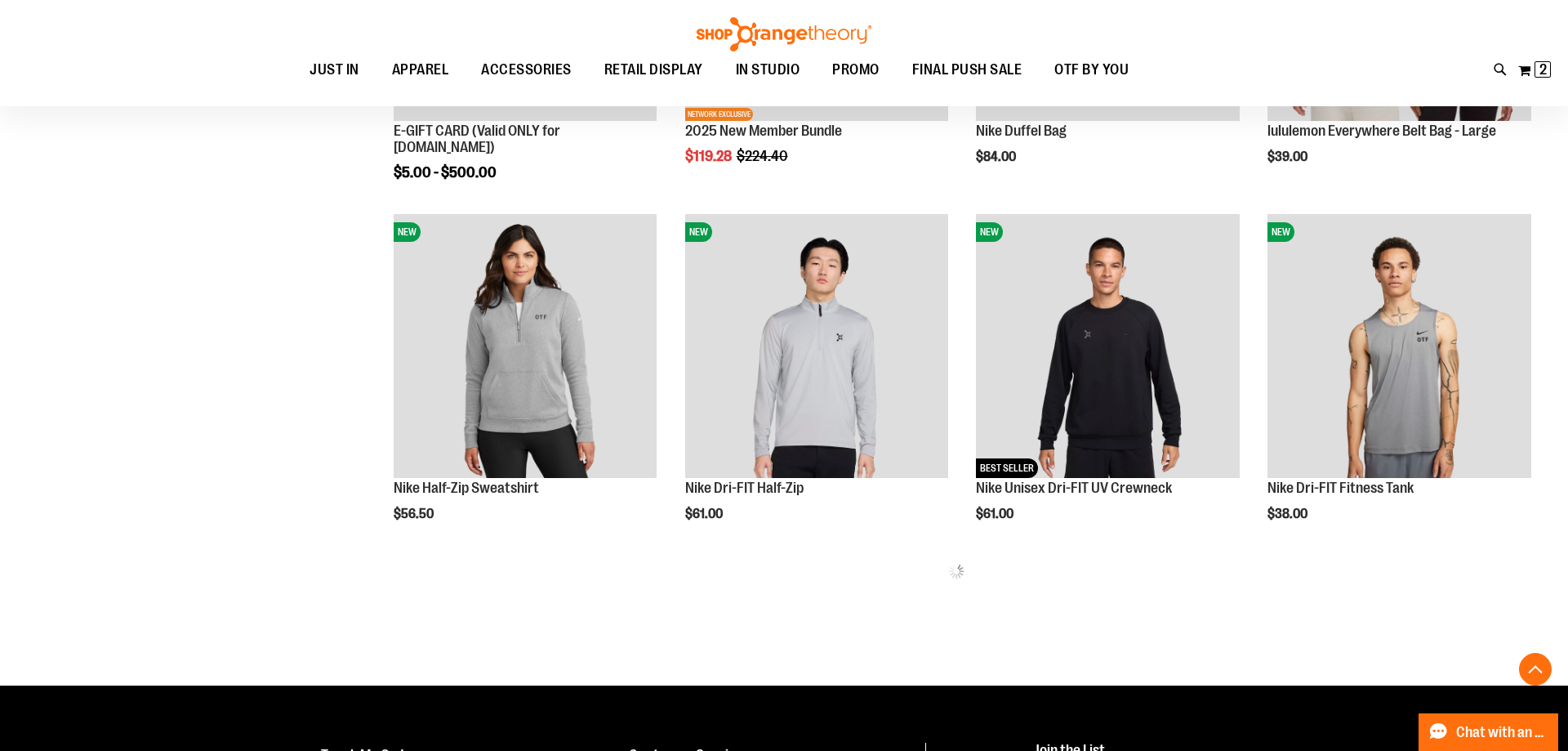
scroll to position [891, 0]
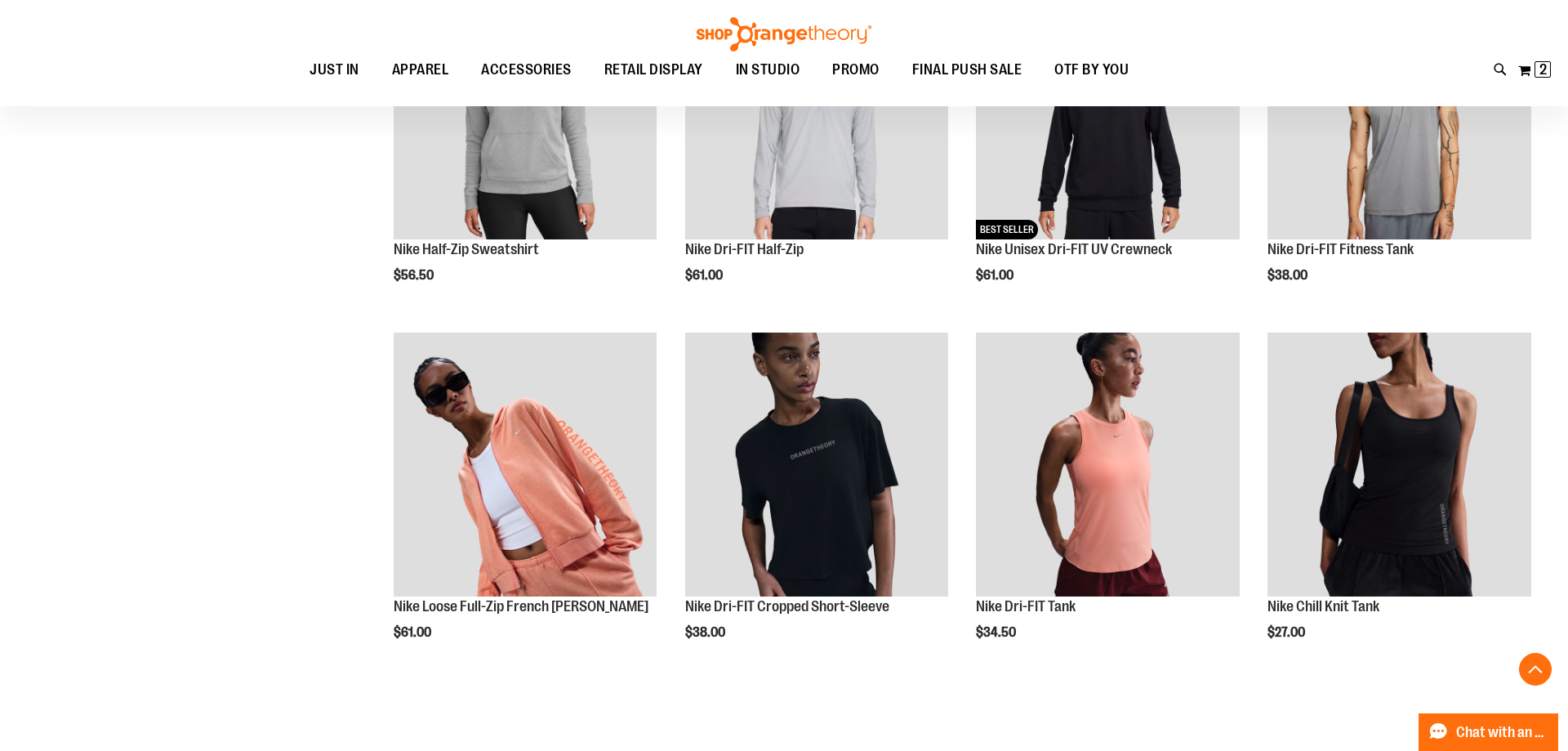
click at [374, 308] on ol "NEW NETWORK EXCLUSIVE 2025 Marathon à la Carte $14.95 [GEOGRAPHIC_DATA]" at bounding box center [957, 323] width 1167 height 2141
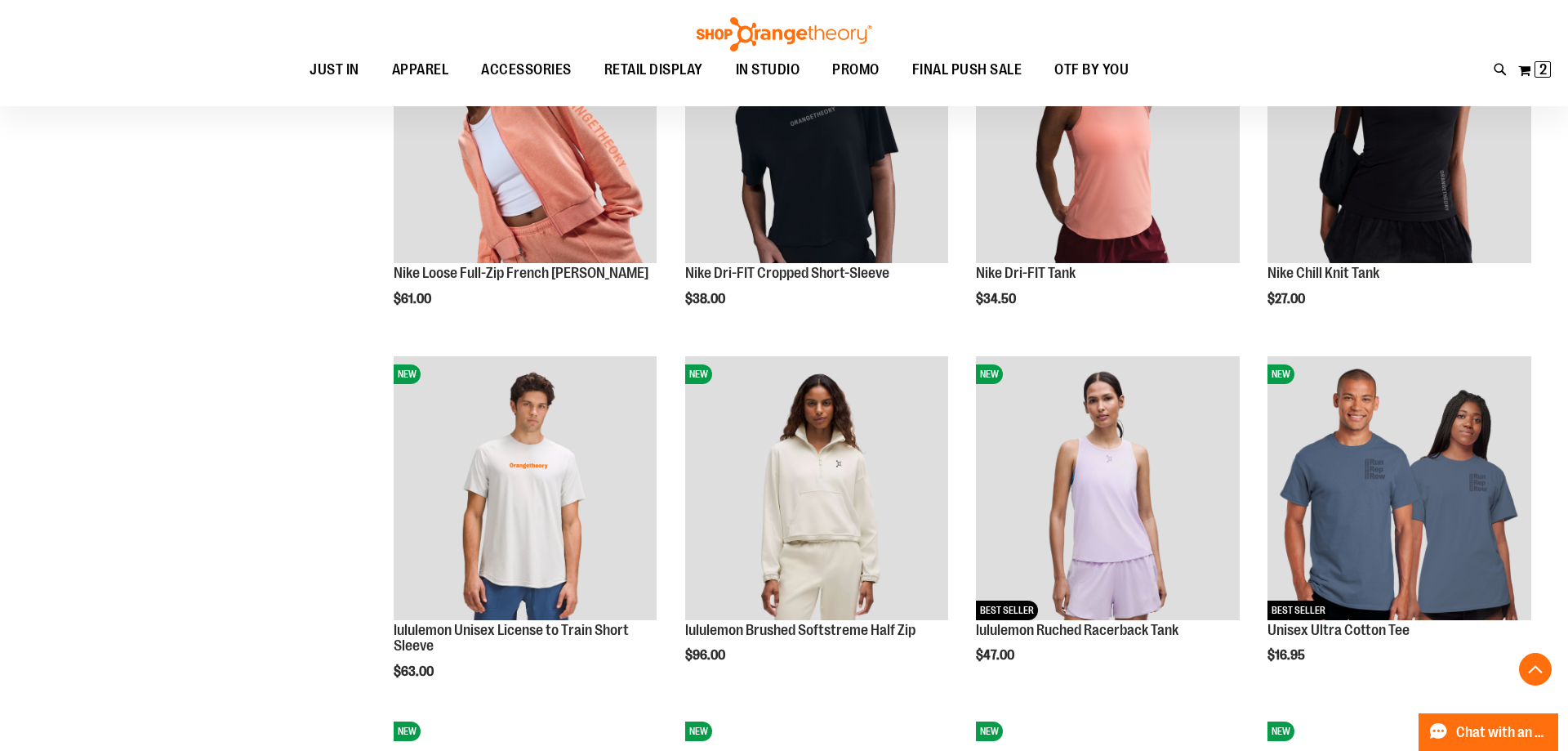
drag, startPoint x: 351, startPoint y: 411, endPoint x: 347, endPoint y: 399, distance: 12.6
click at [348, 407] on div "**********" at bounding box center [941, 6] width 1196 height 2305
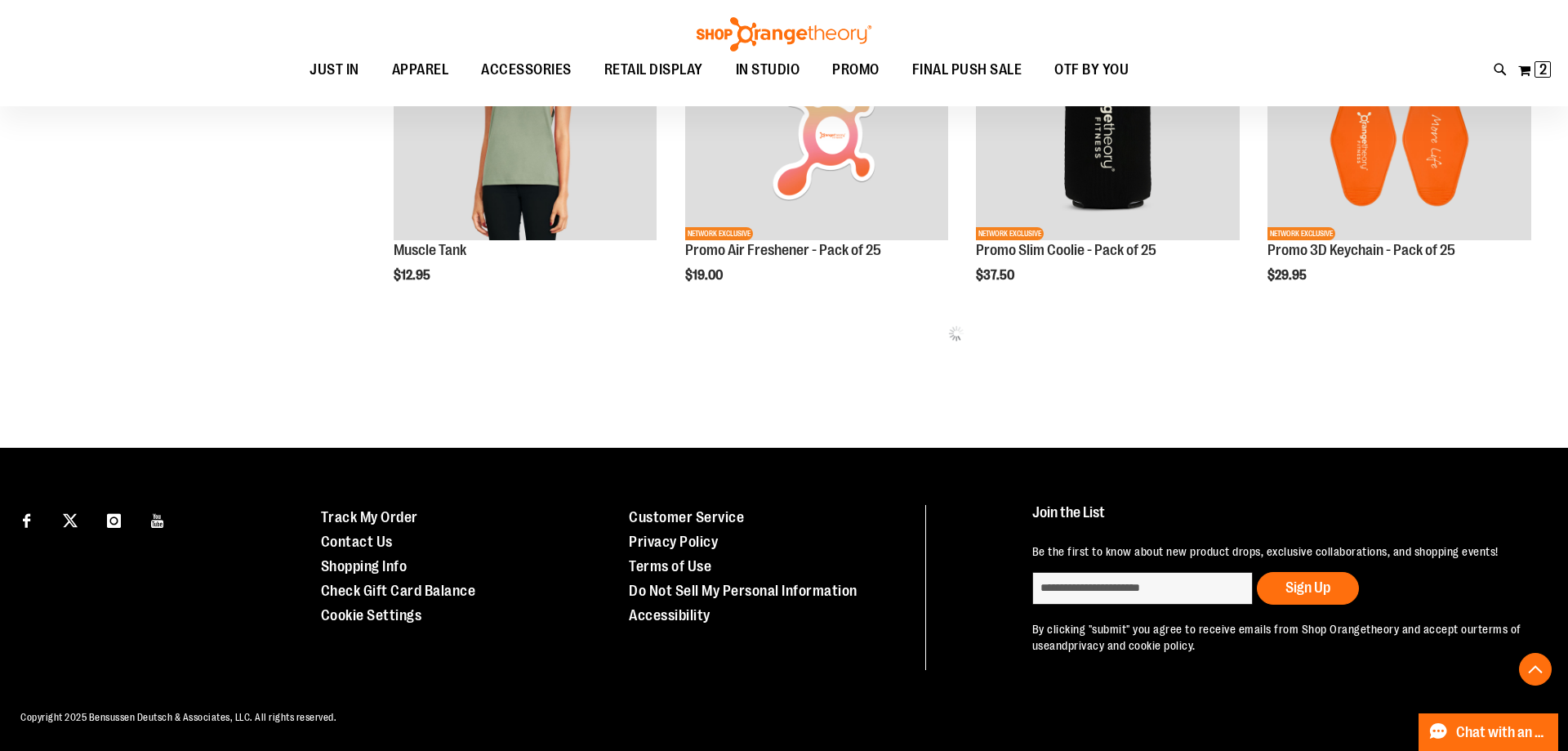
scroll to position [1543, 0]
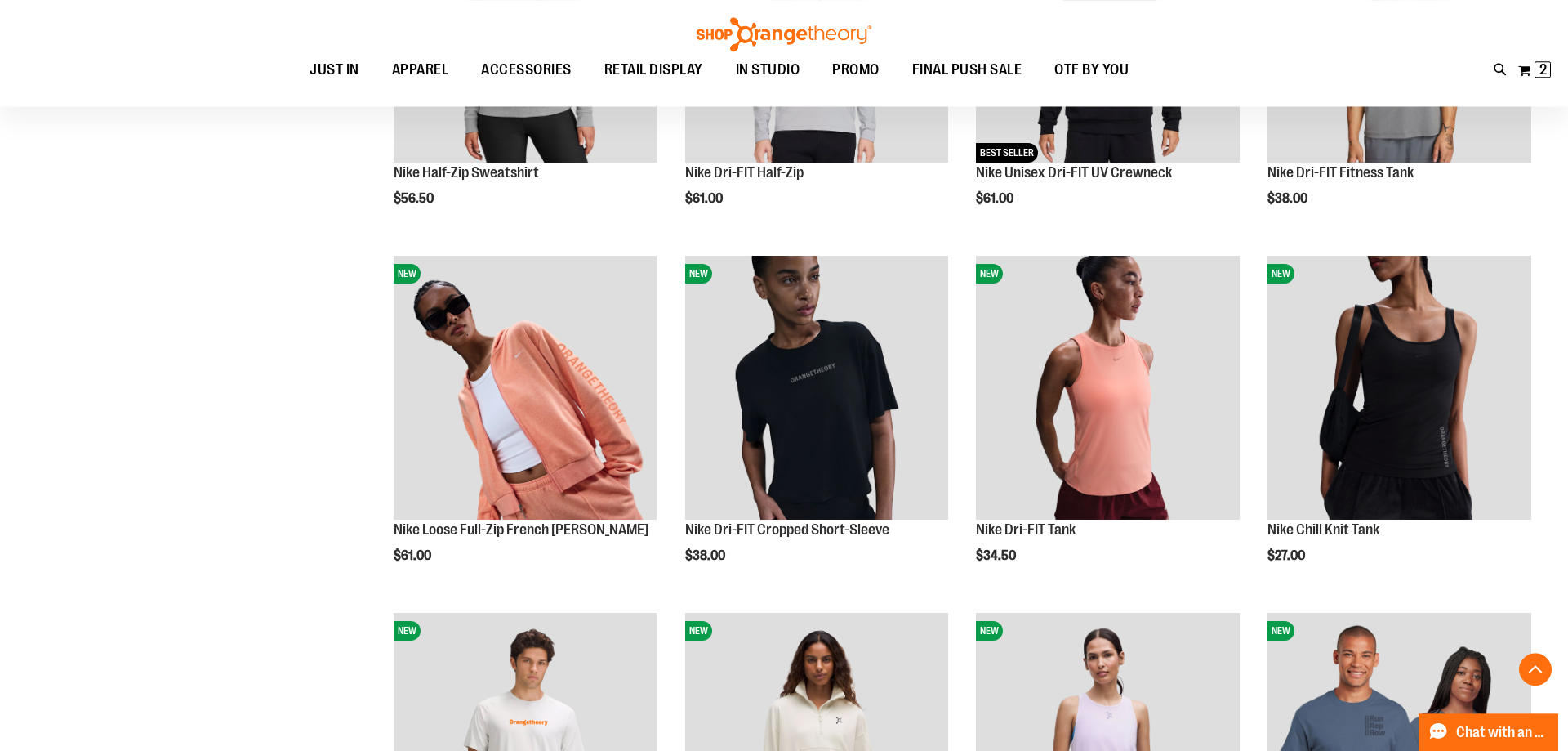
scroll to position [961, 0]
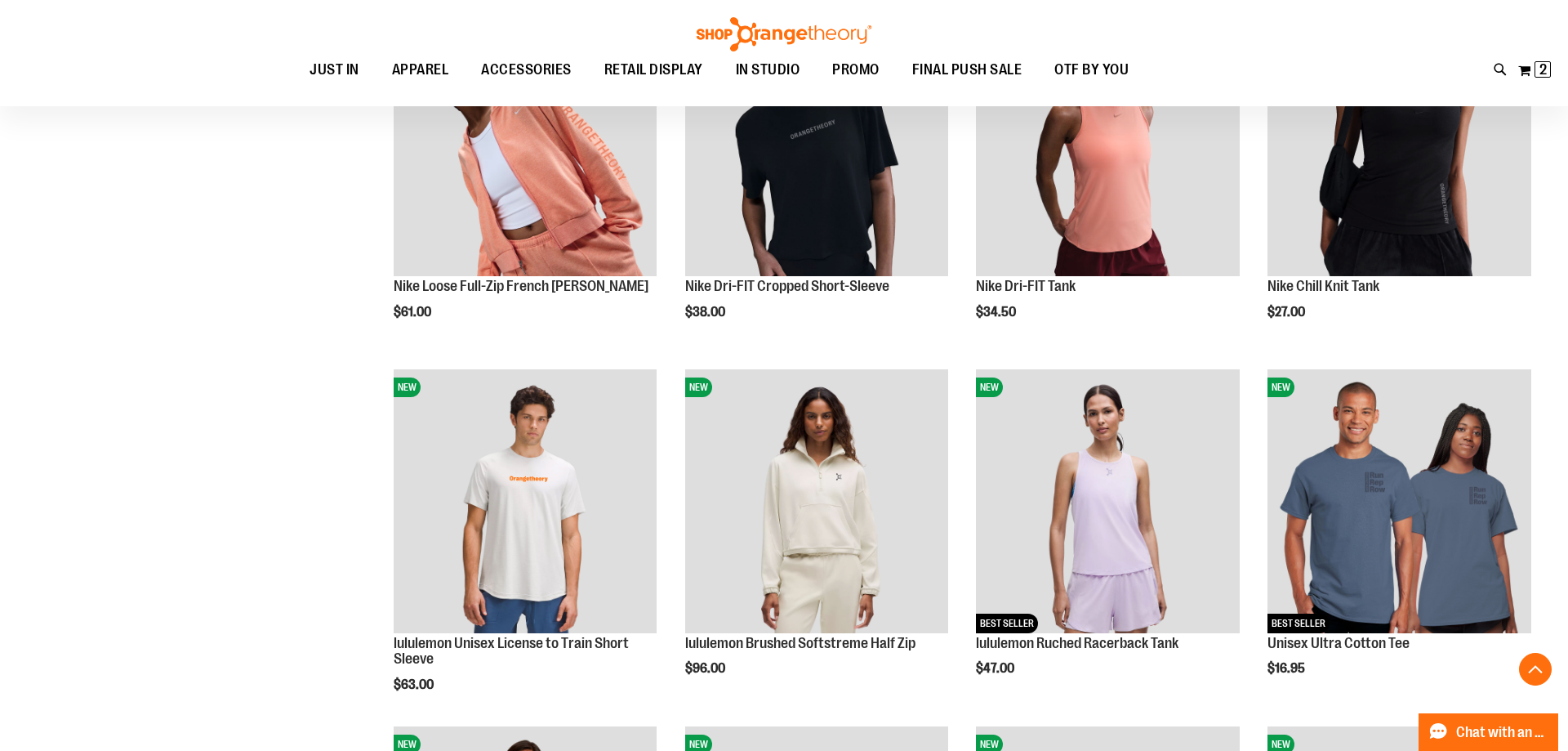
click at [259, 488] on div "**********" at bounding box center [784, 555] width 1511 height 3377
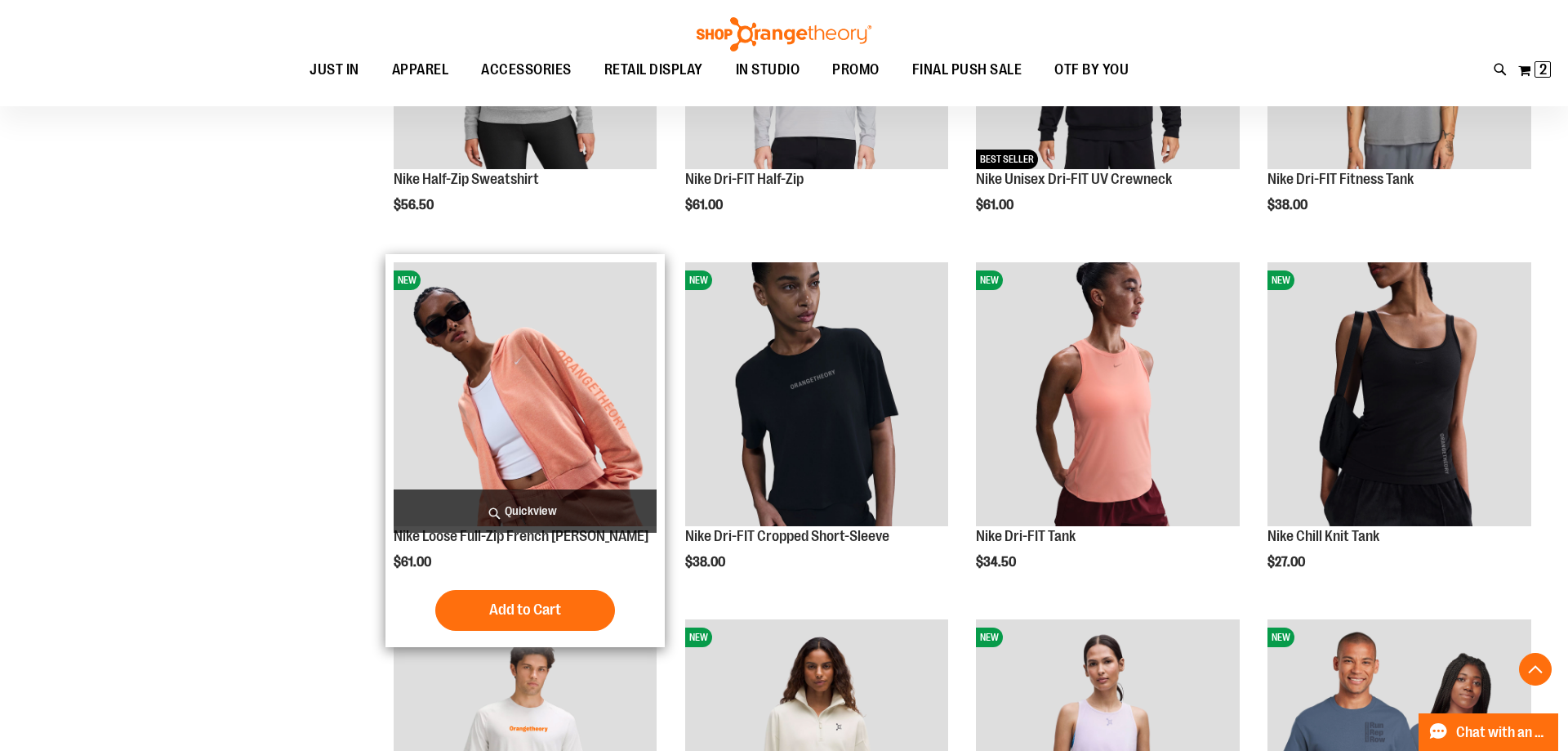
click at [521, 514] on span "Quickview" at bounding box center [526, 511] width 264 height 43
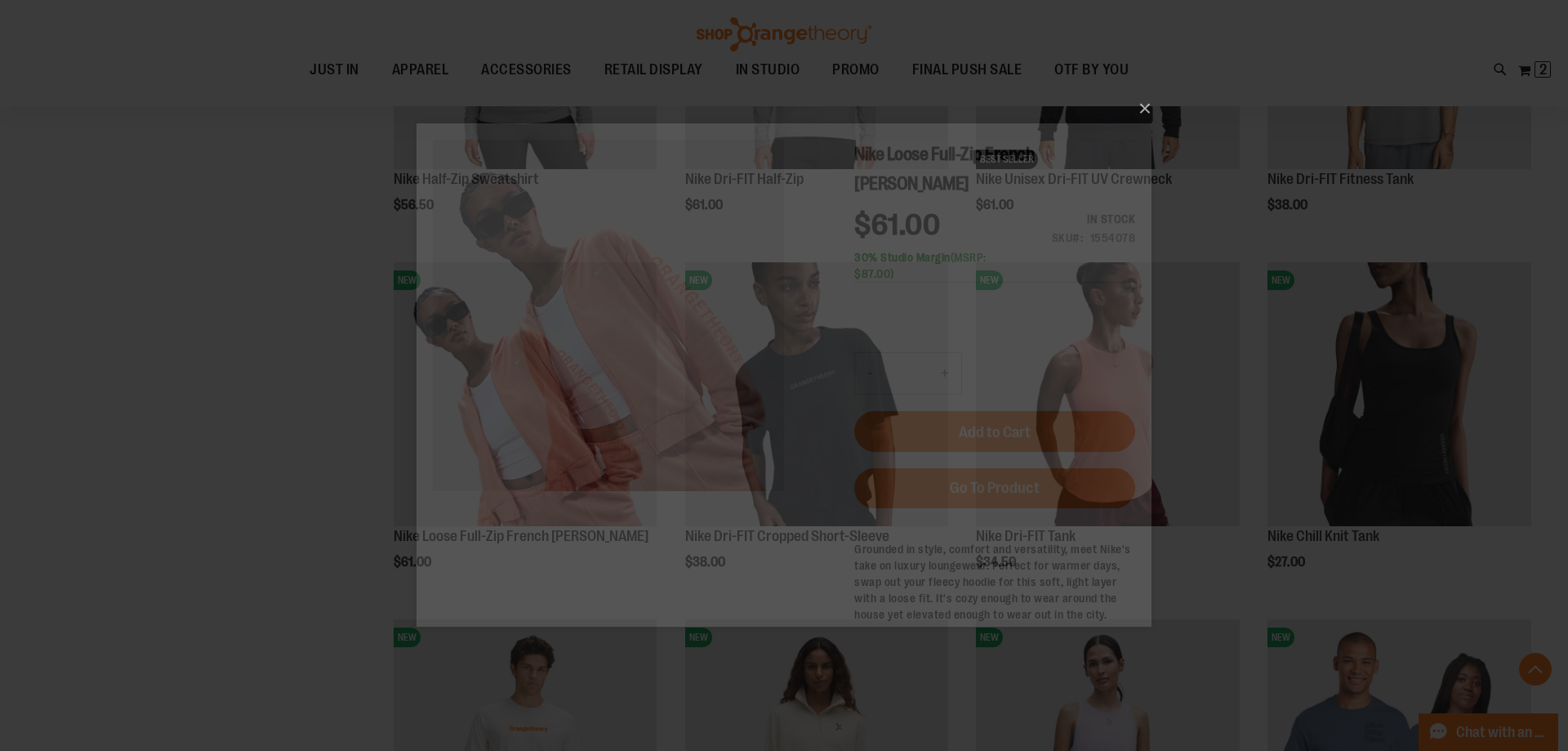
scroll to position [0, 0]
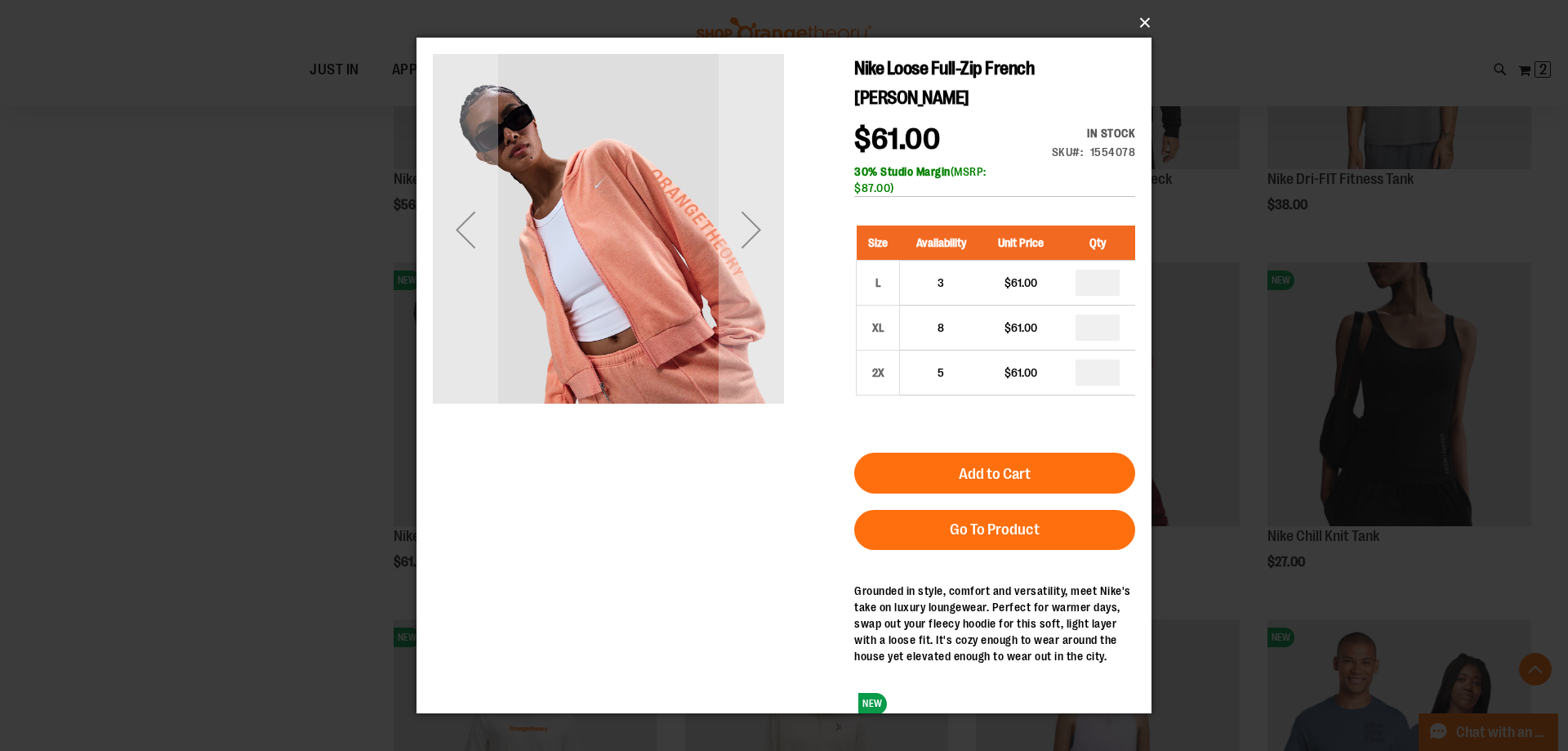
click at [1147, 16] on button "×" at bounding box center [789, 23] width 735 height 36
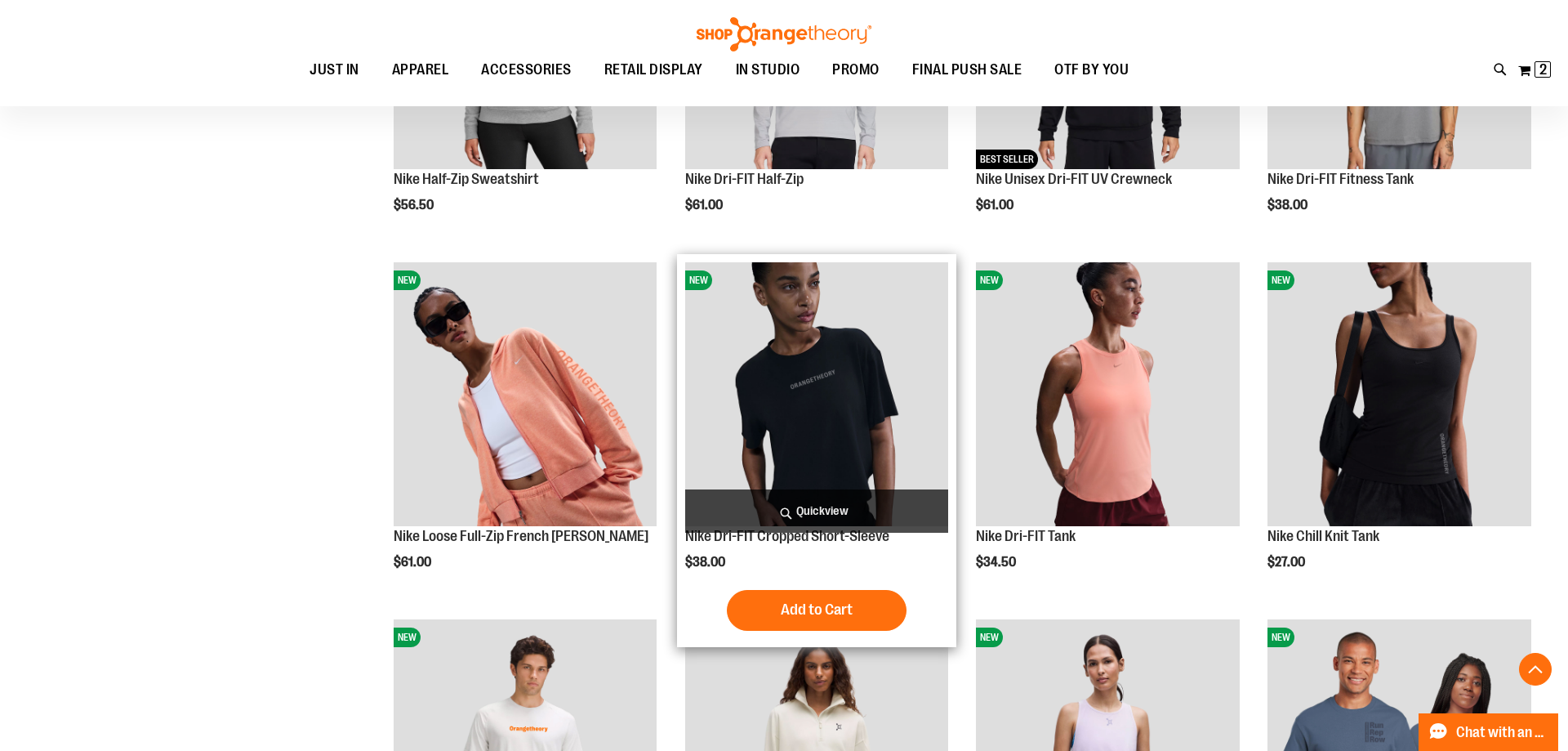
click at [839, 505] on span "Quickview" at bounding box center [817, 511] width 264 height 43
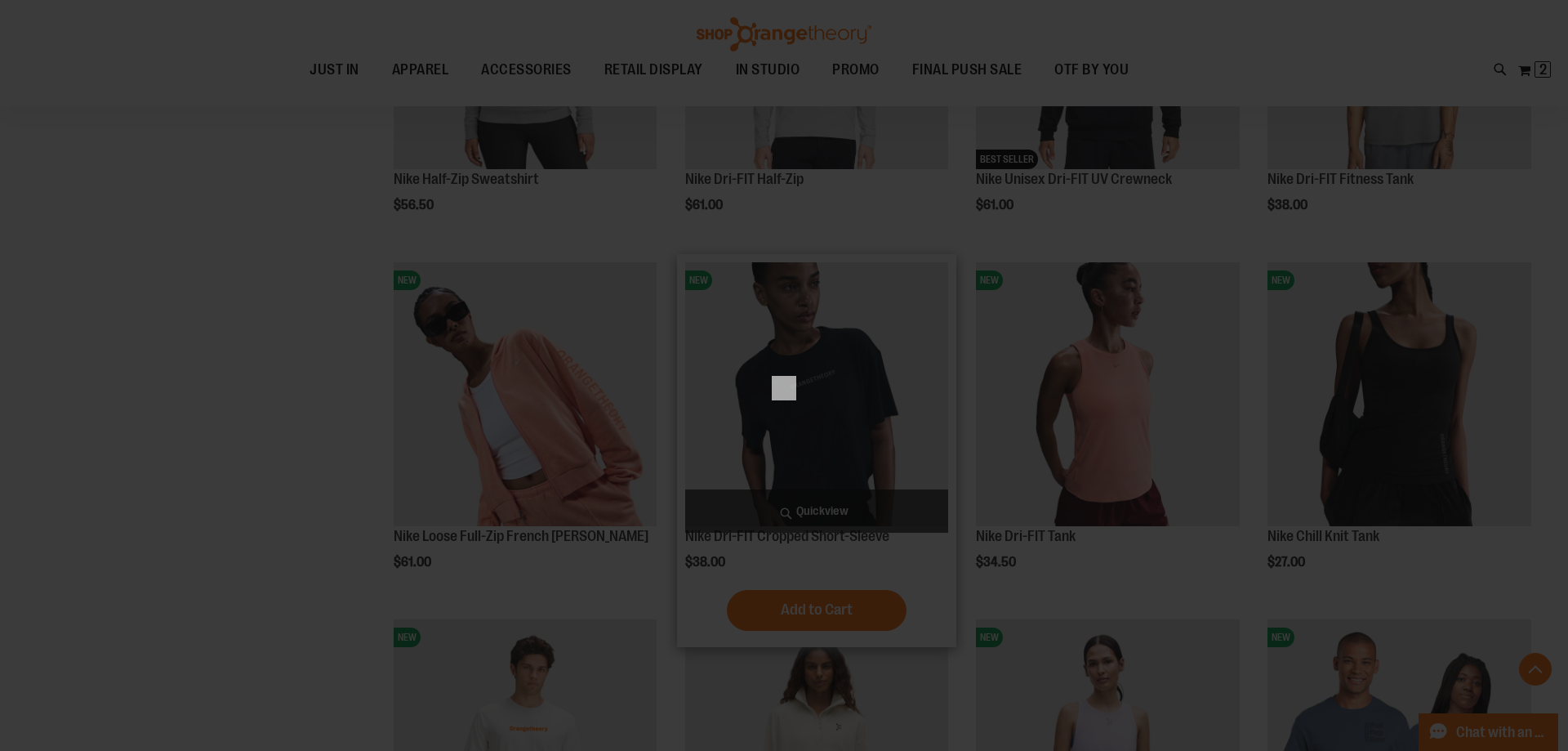
click at [743, 476] on div "×" at bounding box center [784, 375] width 1568 height 751
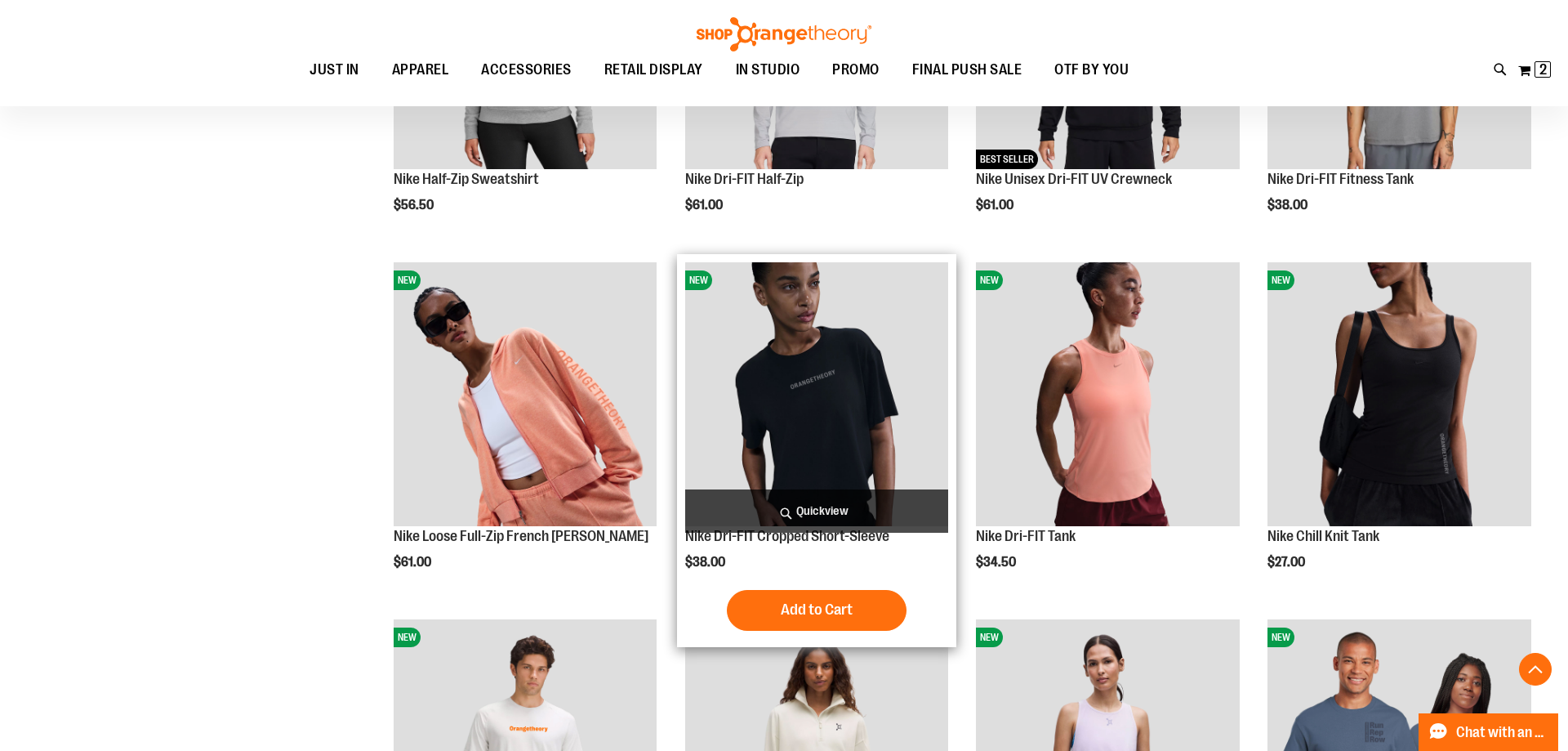
click at [801, 515] on span "Quickview" at bounding box center [817, 511] width 264 height 43
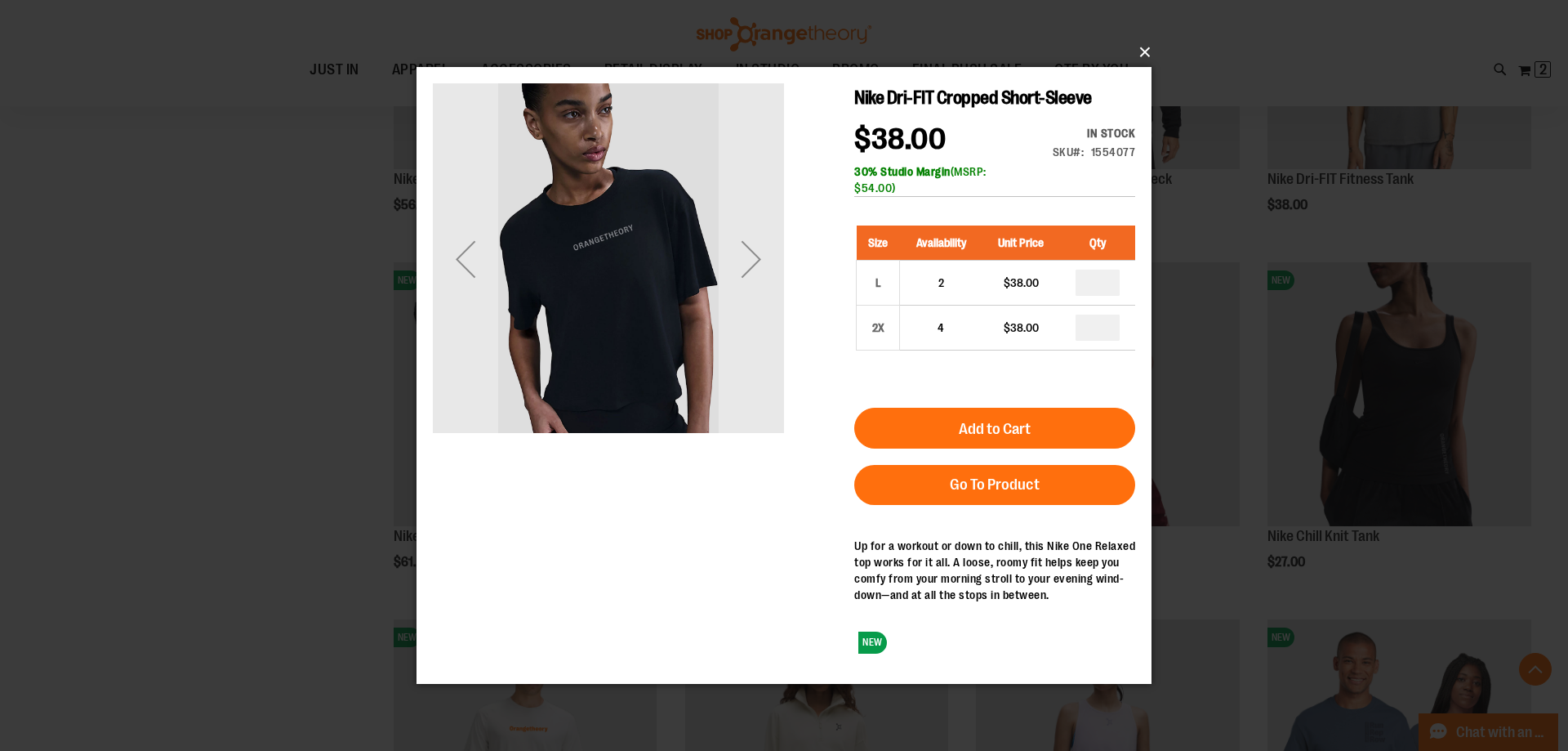
click at [1150, 51] on button "×" at bounding box center [789, 52] width 735 height 36
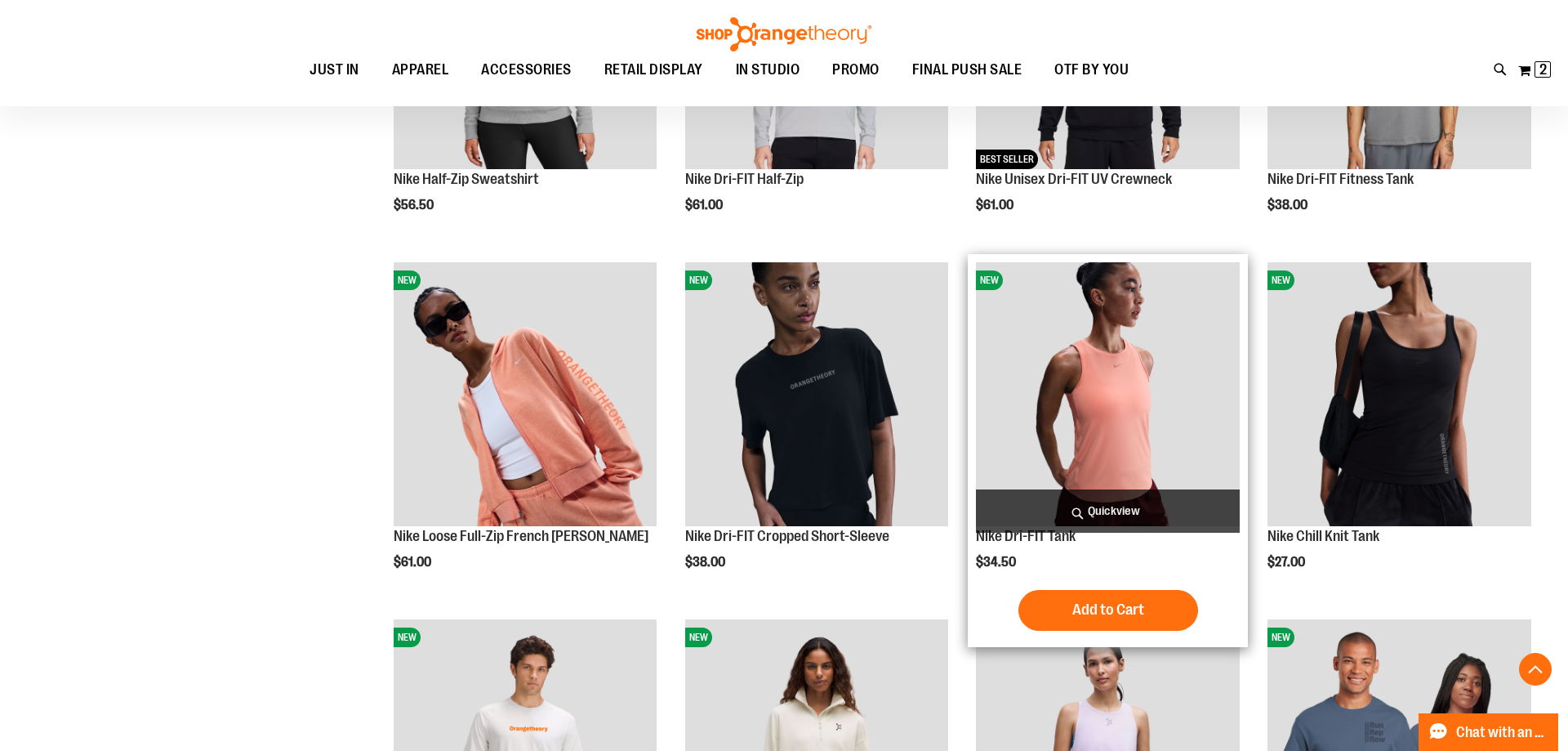
click at [1063, 511] on span "Quickview" at bounding box center [1108, 511] width 264 height 43
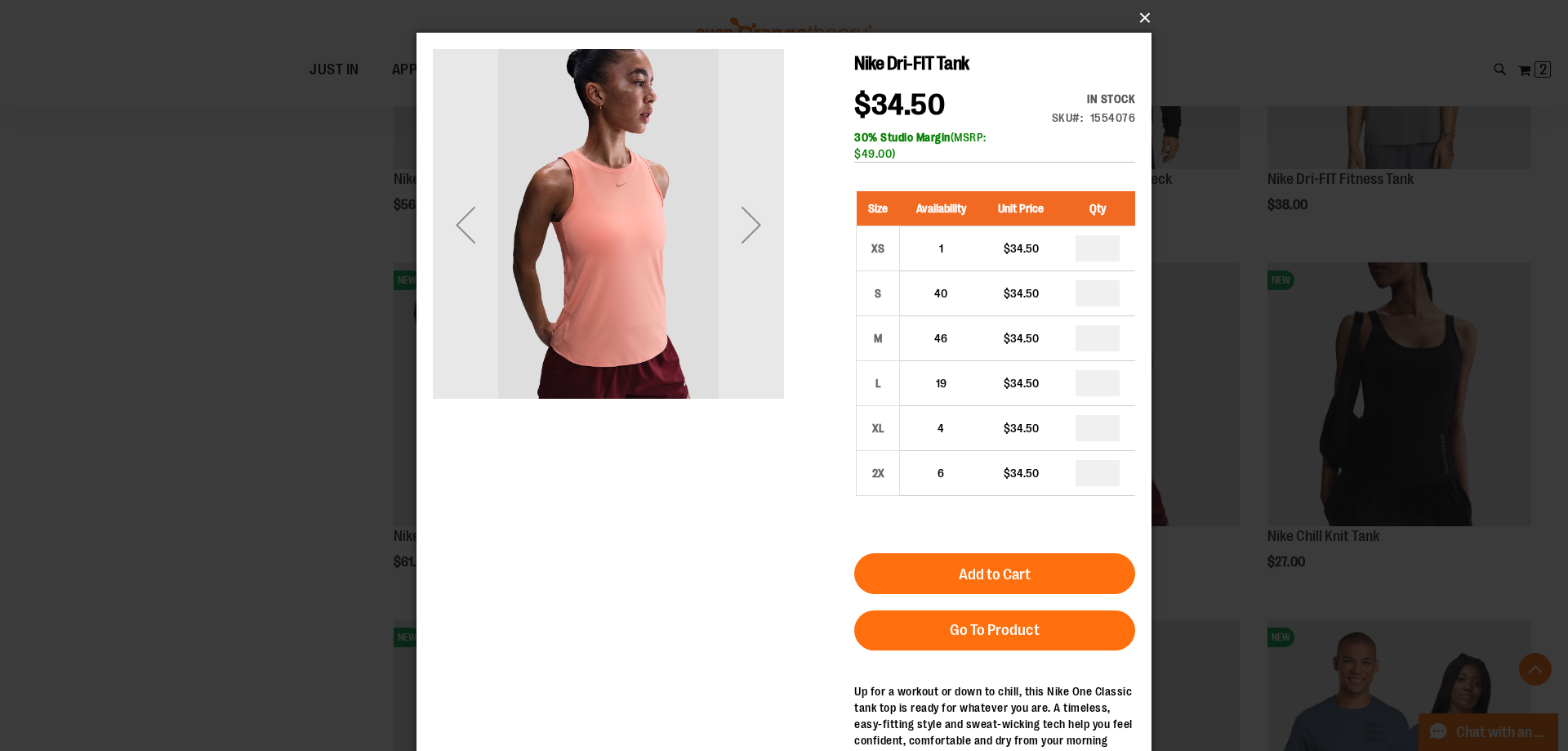
click at [1137, 25] on button "×" at bounding box center [789, 18] width 735 height 36
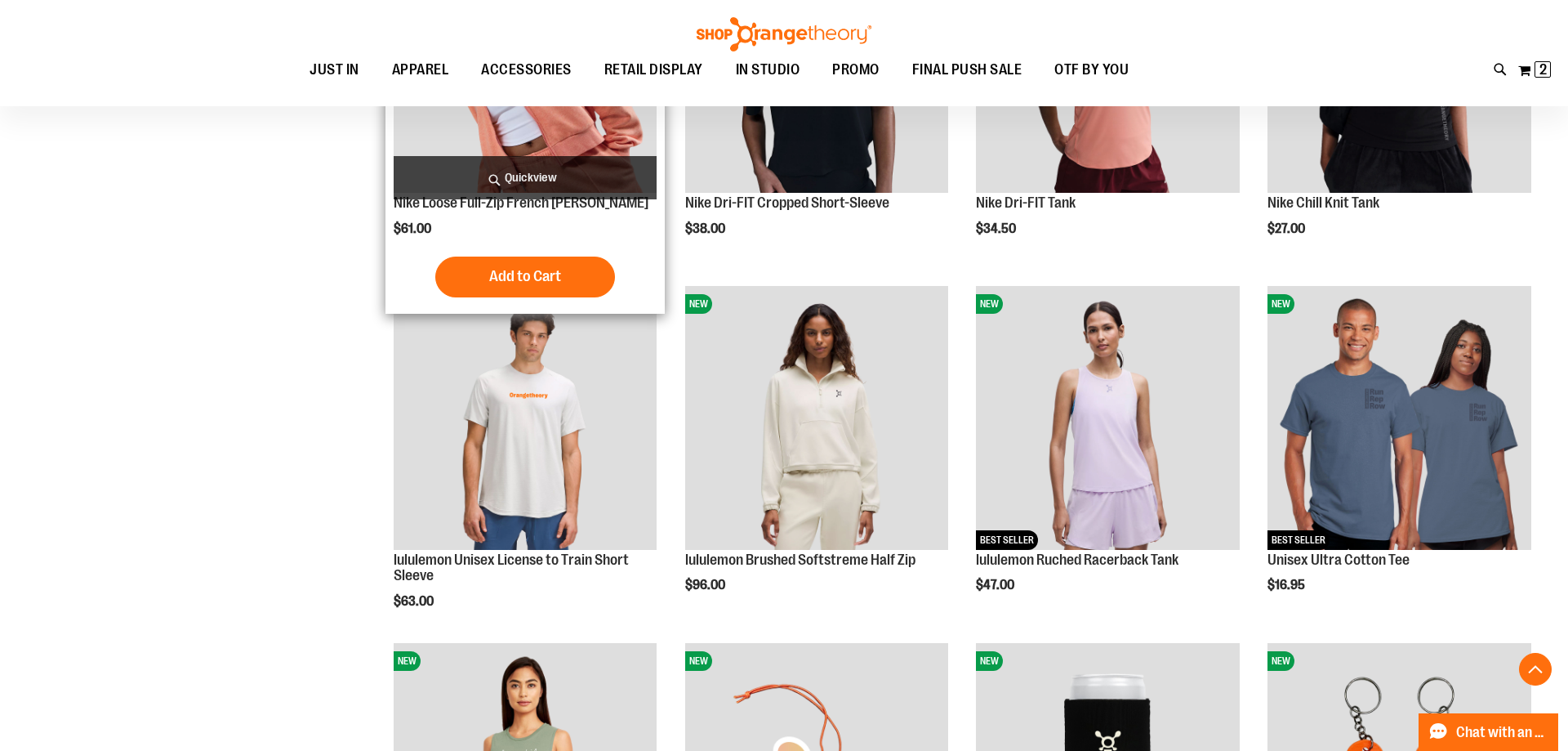
scroll to position [1044, 0]
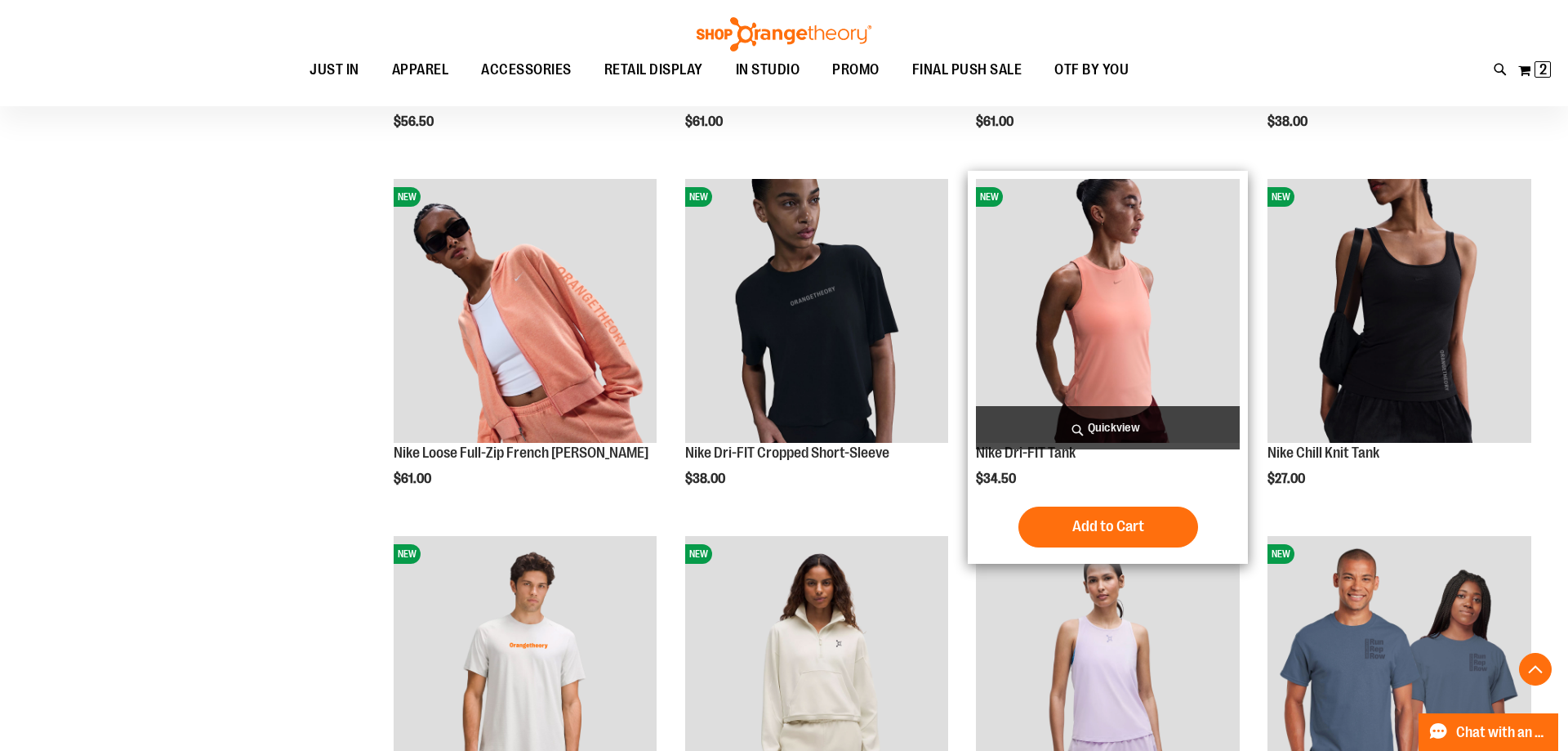
click at [1027, 420] on span "Quickview" at bounding box center [1108, 427] width 264 height 43
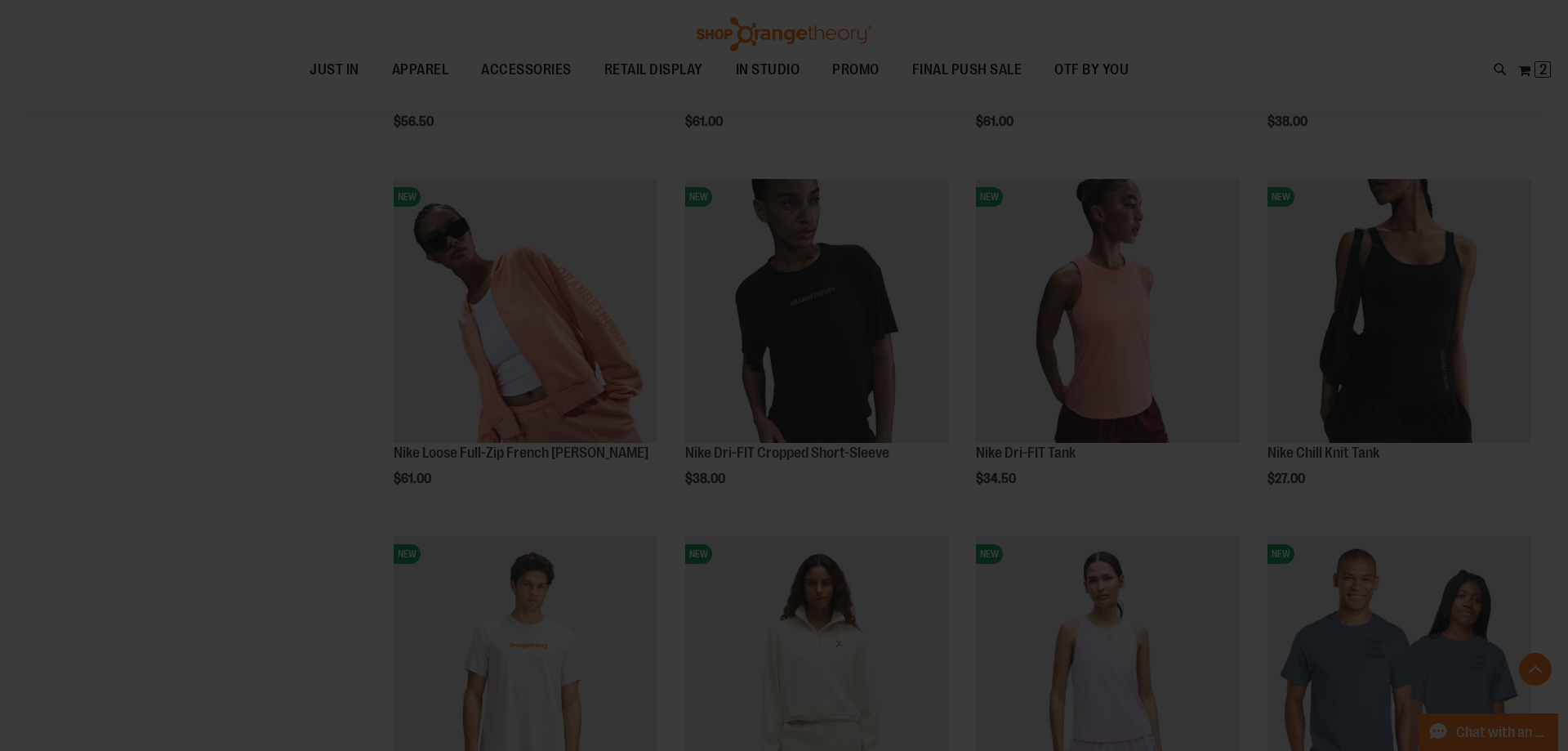
scroll to position [0, 0]
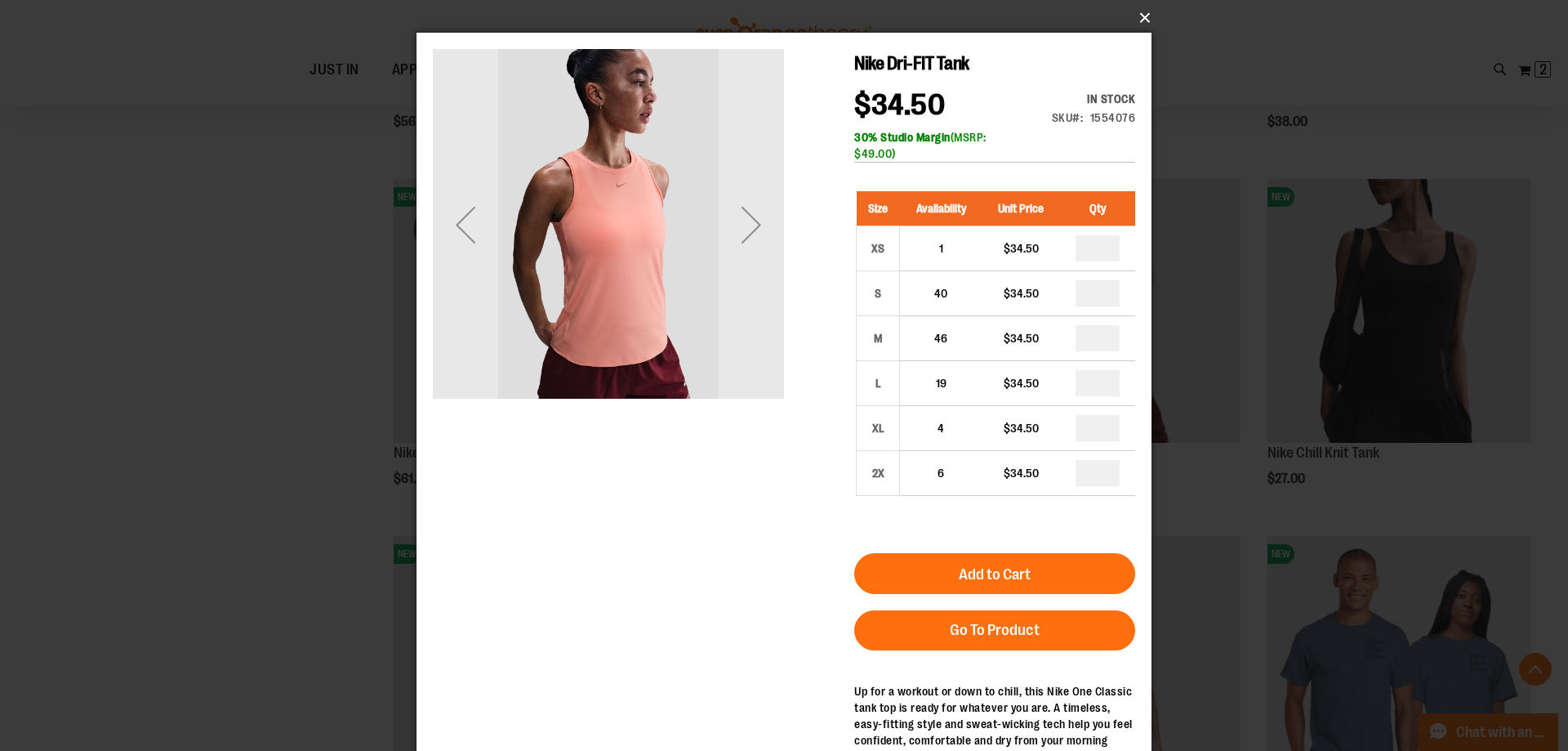
click at [1151, 10] on button "×" at bounding box center [789, 18] width 735 height 36
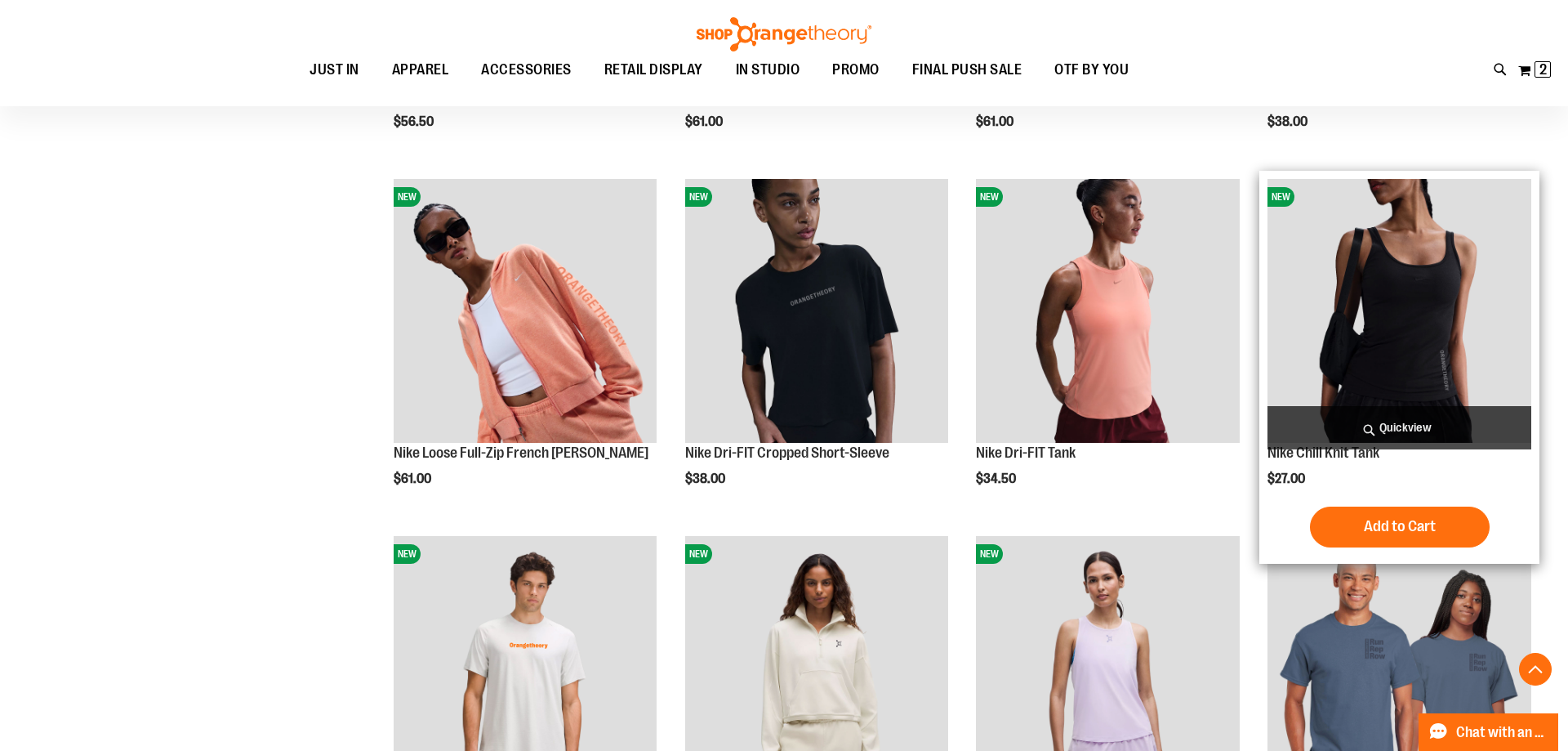
scroll to position [627, 0]
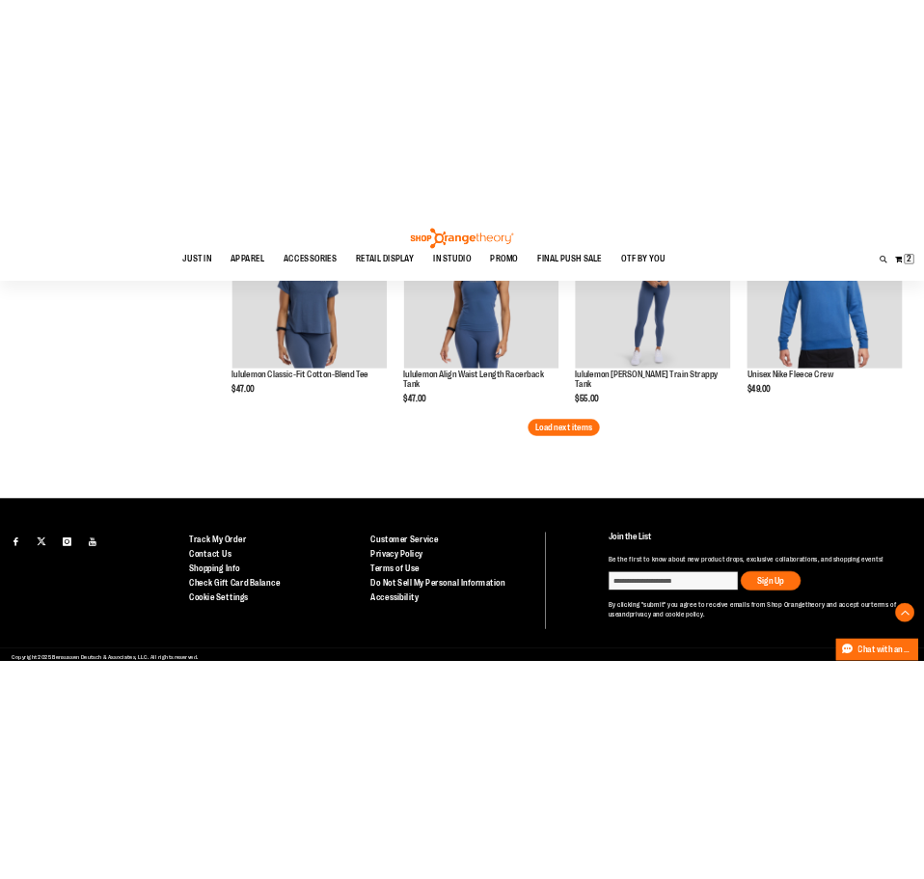
scroll to position [2372, 0]
